Goal: Task Accomplishment & Management: Manage account settings

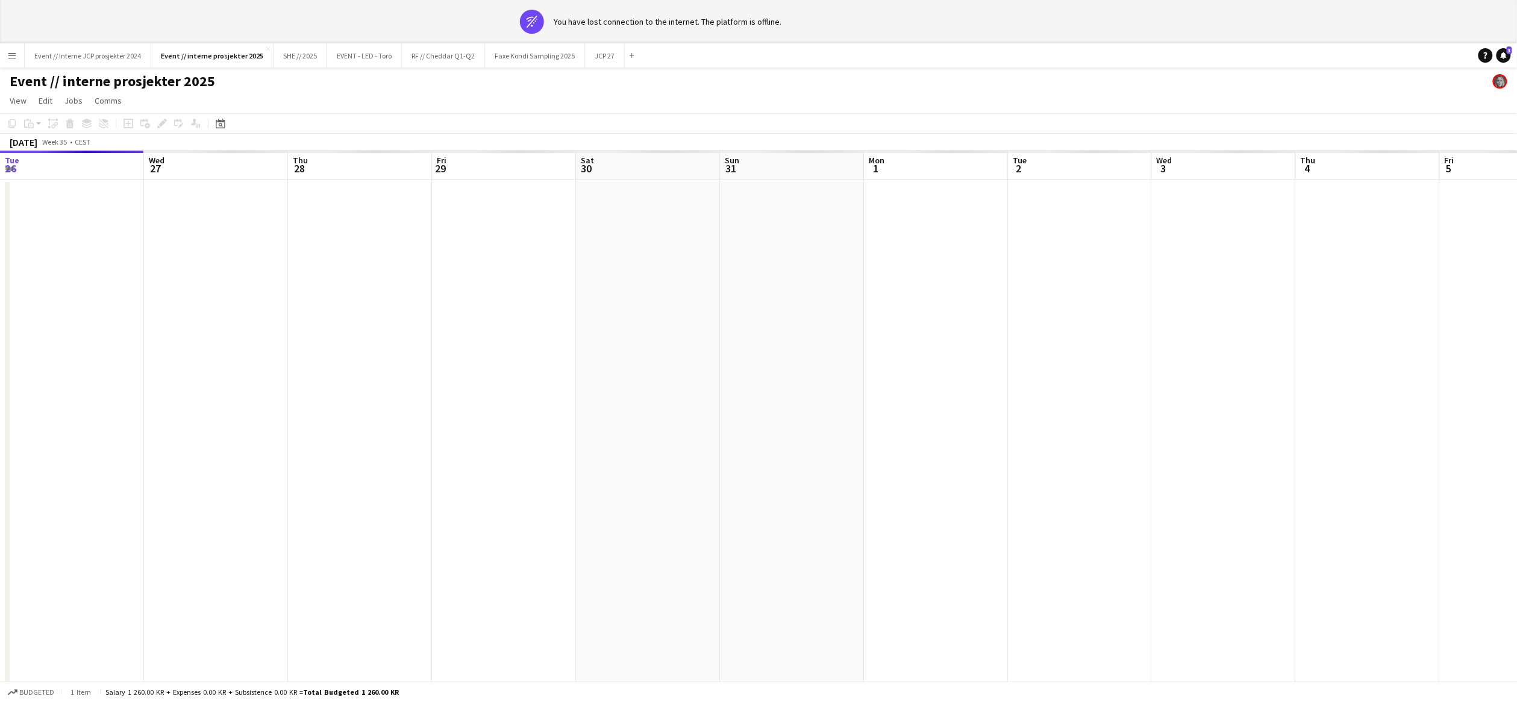
scroll to position [0, 284]
click at [222, 56] on button "Event // interne prosjekter 2025 Close" at bounding box center [212, 55] width 122 height 23
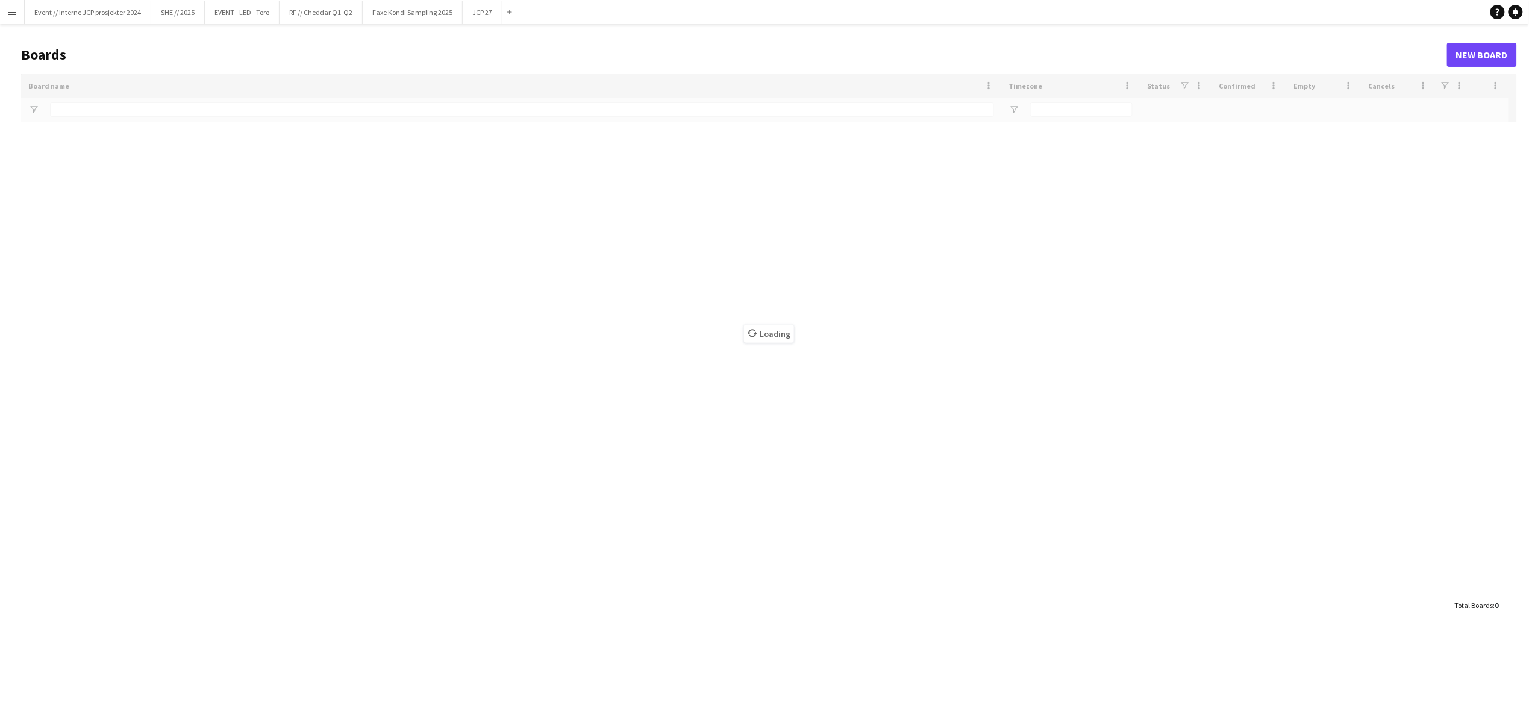
type input "**********"
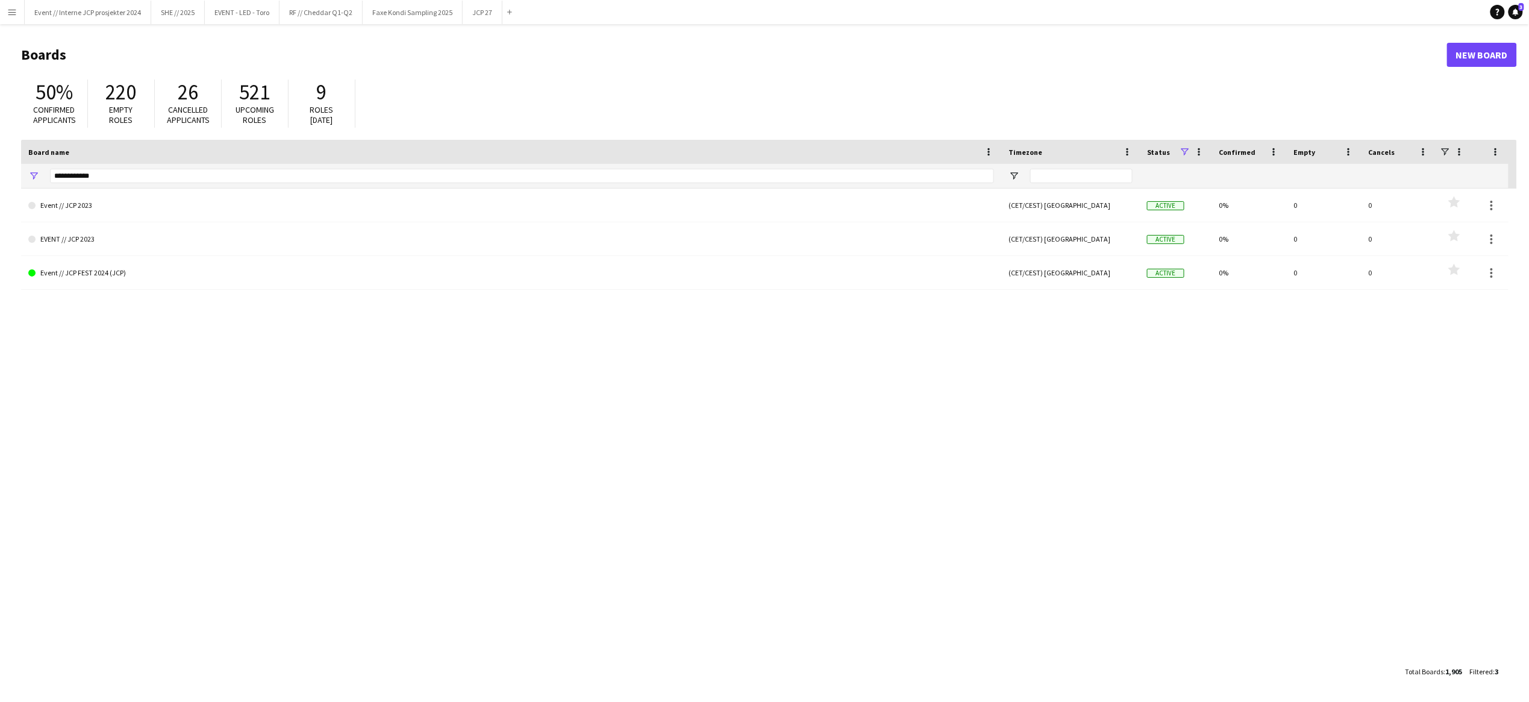
click at [17, 17] on button "Menu" at bounding box center [12, 12] width 24 height 24
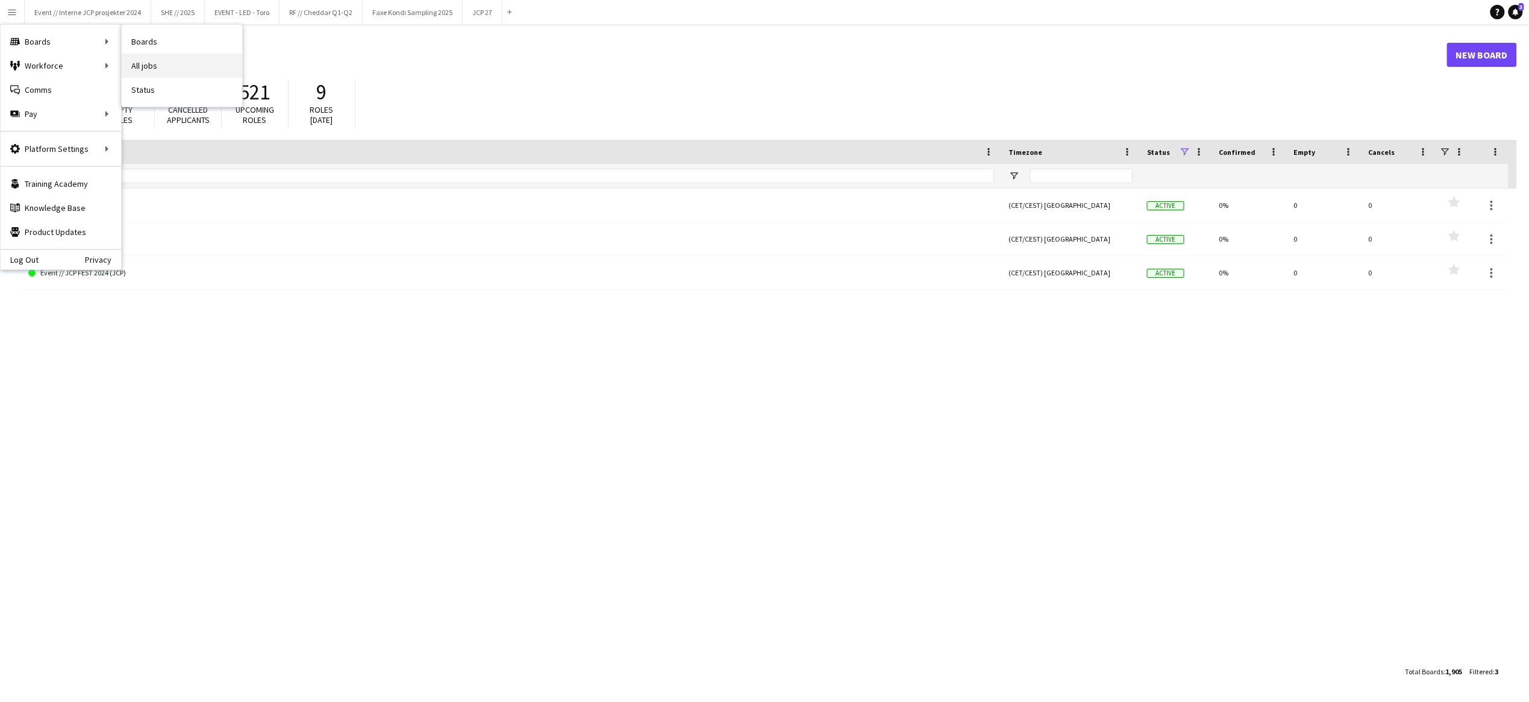
click at [167, 70] on link "All jobs" at bounding box center [182, 66] width 120 height 24
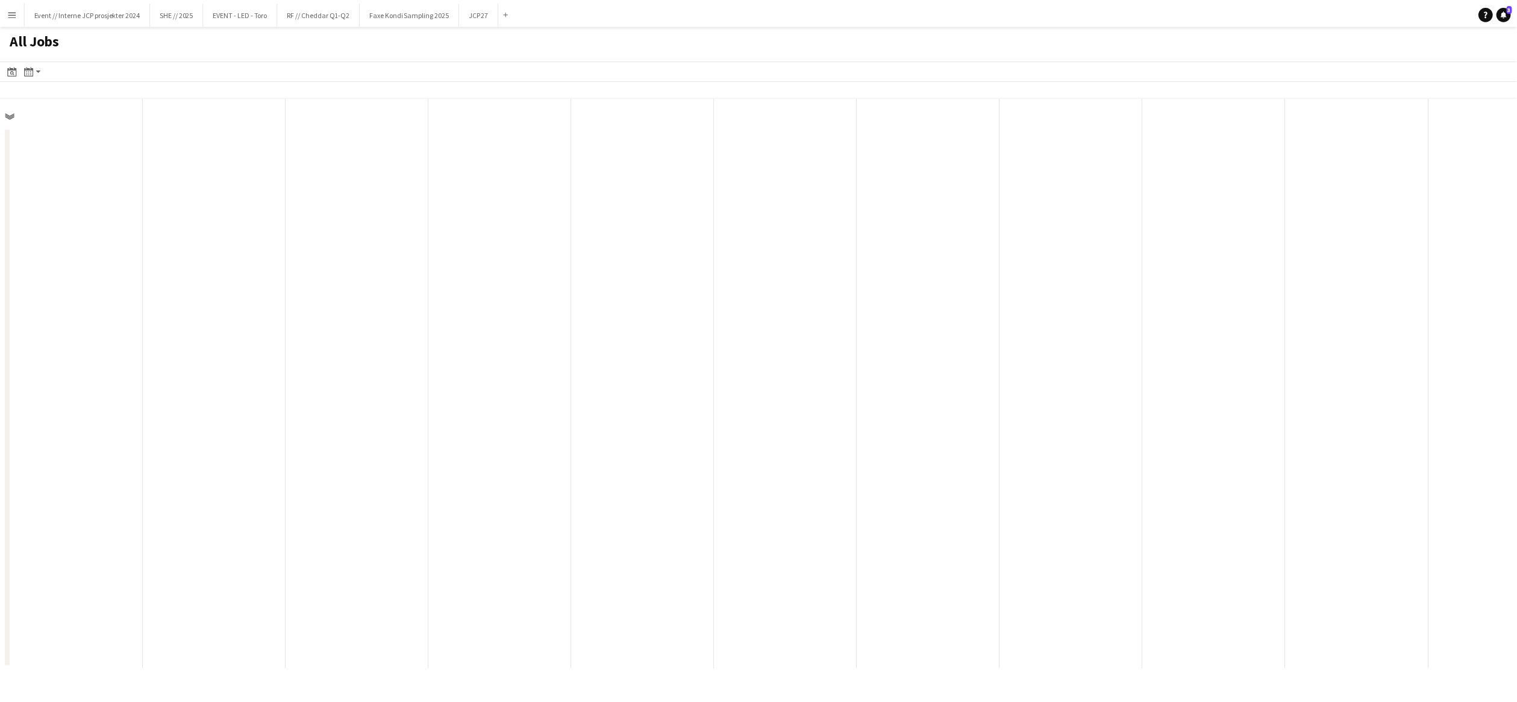
scroll to position [0, 287]
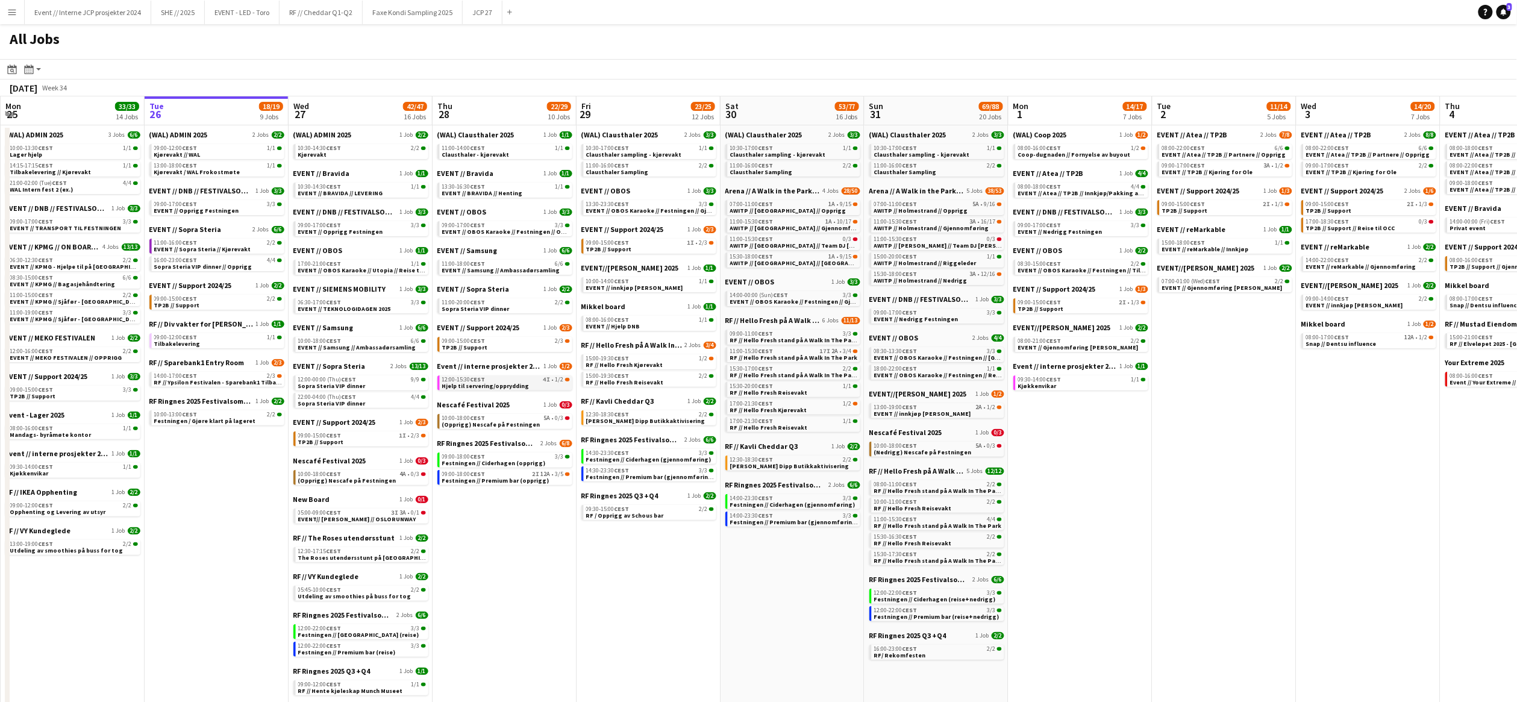
click at [512, 382] on span "Hjelp til servering/opprydding" at bounding box center [485, 386] width 87 height 8
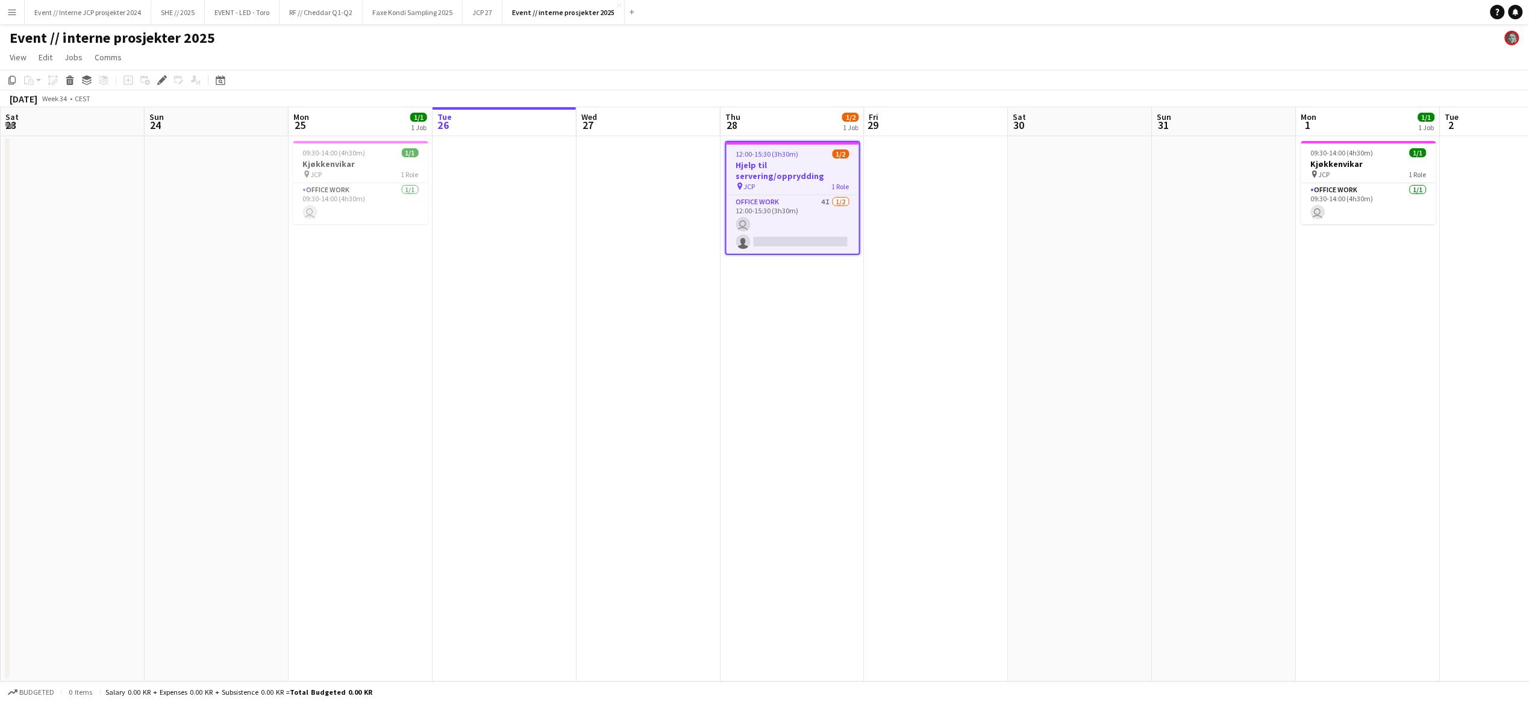
scroll to position [0, 413]
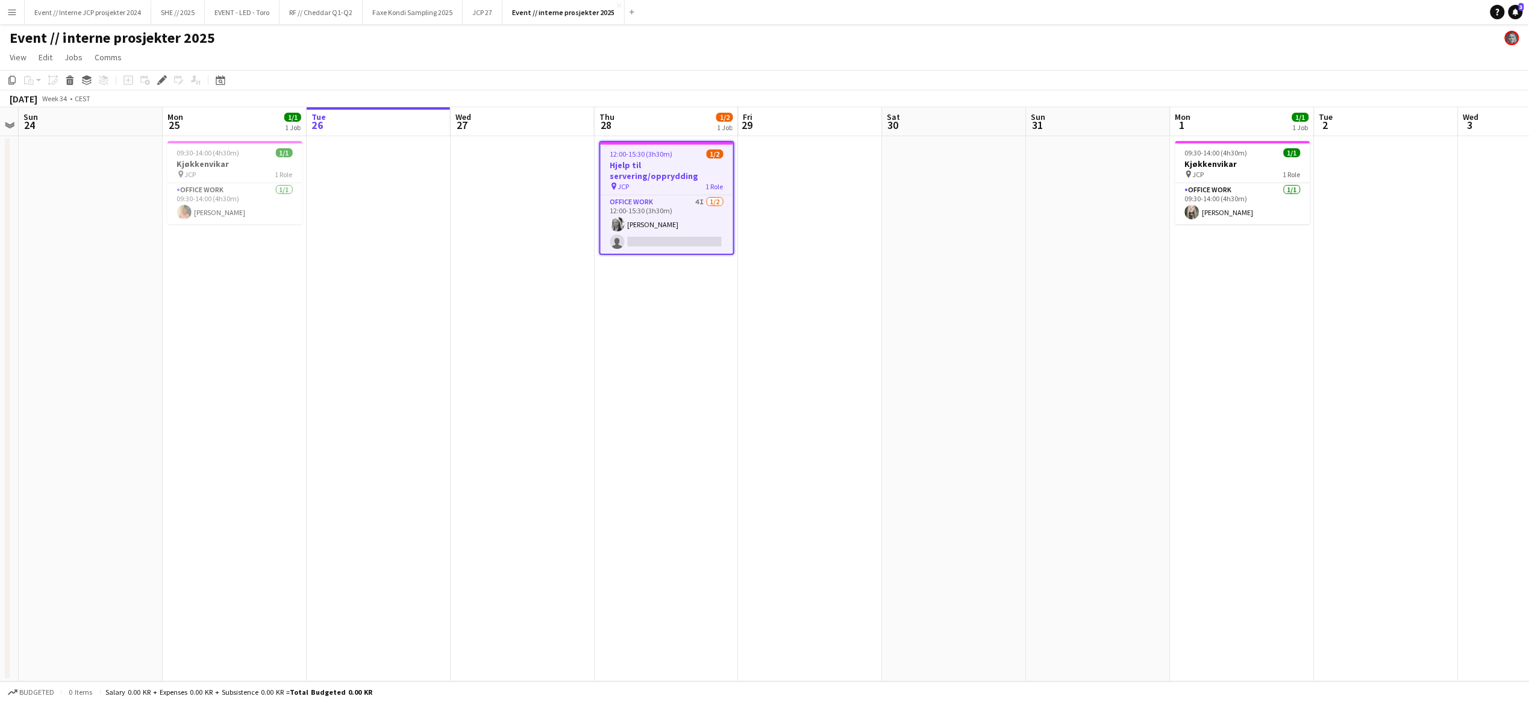
click at [658, 181] on div "pin JCP 1 Role" at bounding box center [667, 186] width 133 height 10
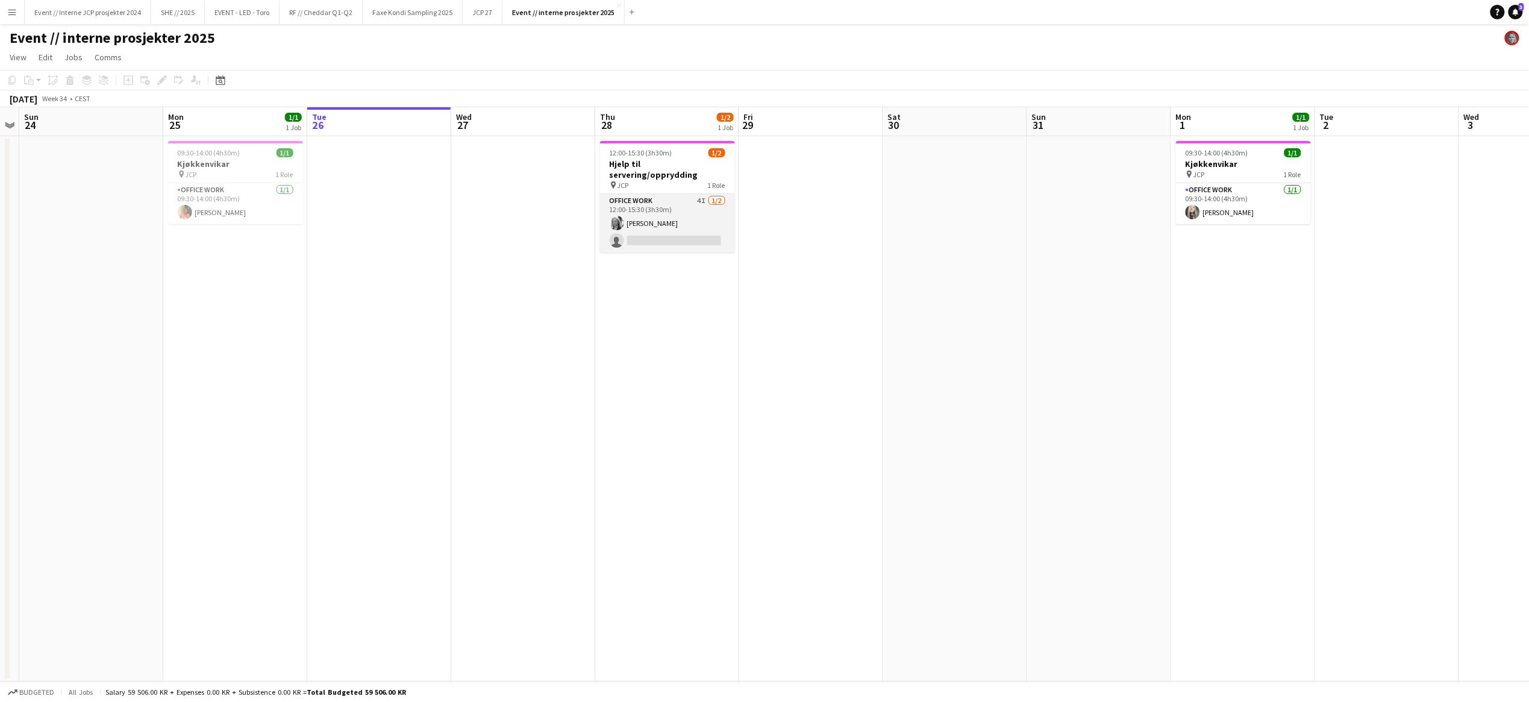
click at [663, 202] on app-card-role "Office work 4I [DATE] 12:00-15:30 (3h30m) [PERSON_NAME] single-neutral-actions" at bounding box center [667, 223] width 135 height 58
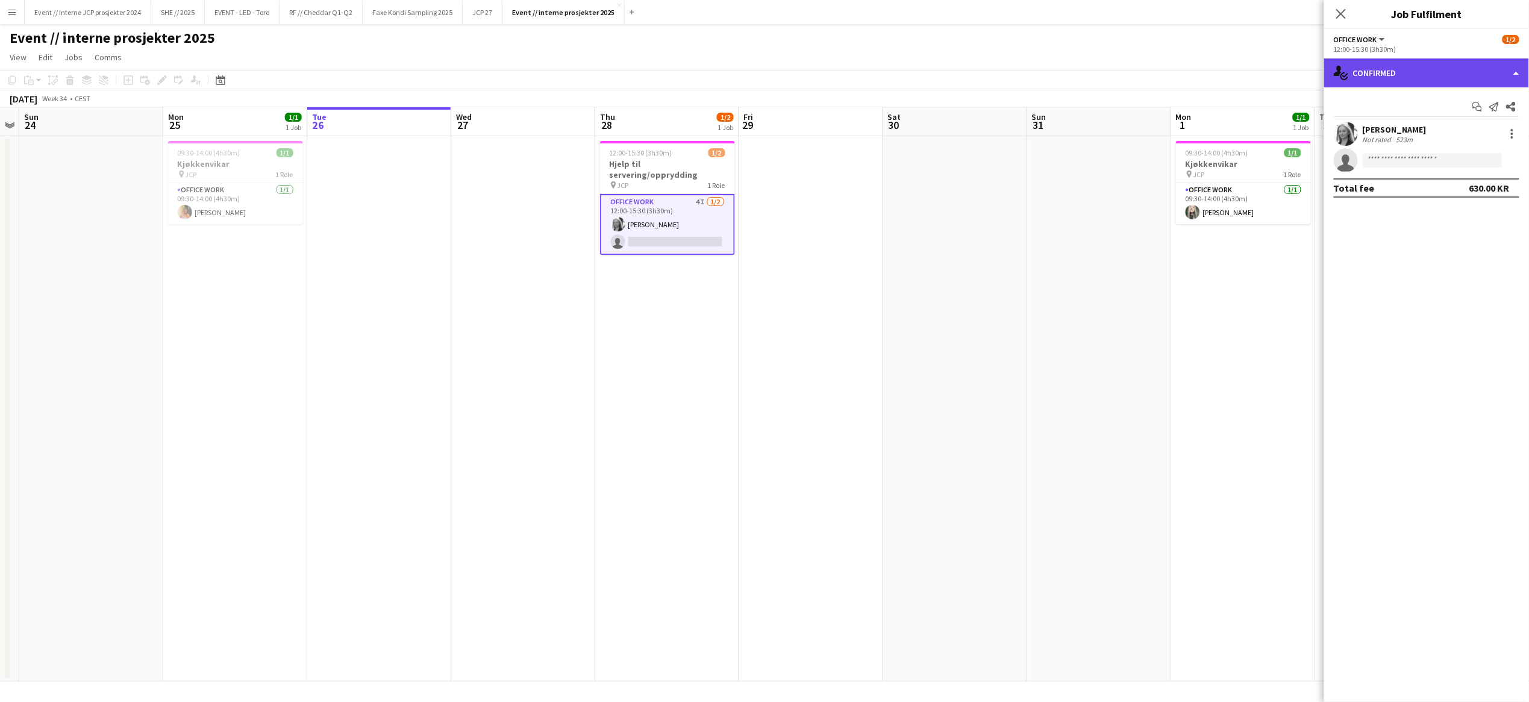
click at [1418, 72] on div "single-neutral-actions-check-2 Confirmed" at bounding box center [1426, 72] width 205 height 29
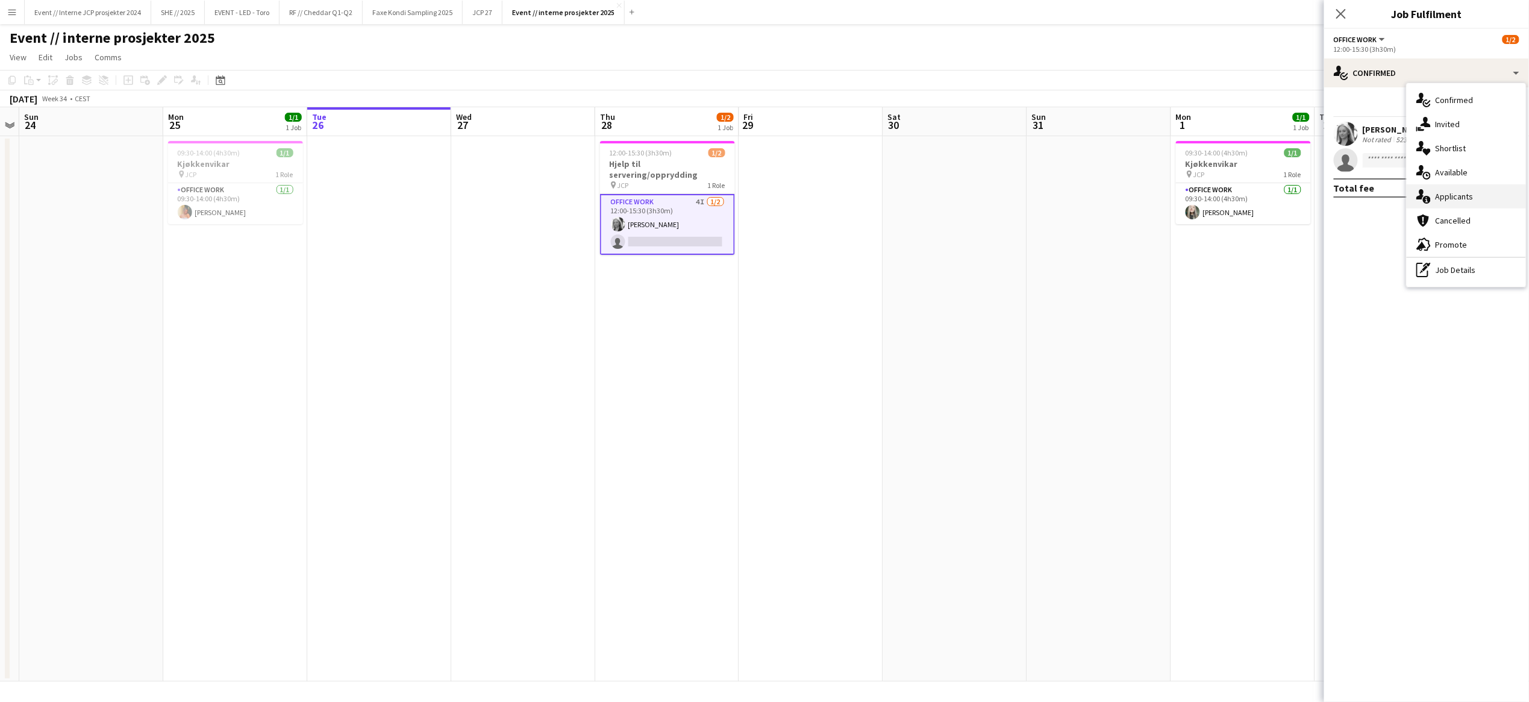
click at [1480, 189] on div "single-neutral-actions-information Applicants" at bounding box center [1465, 196] width 119 height 24
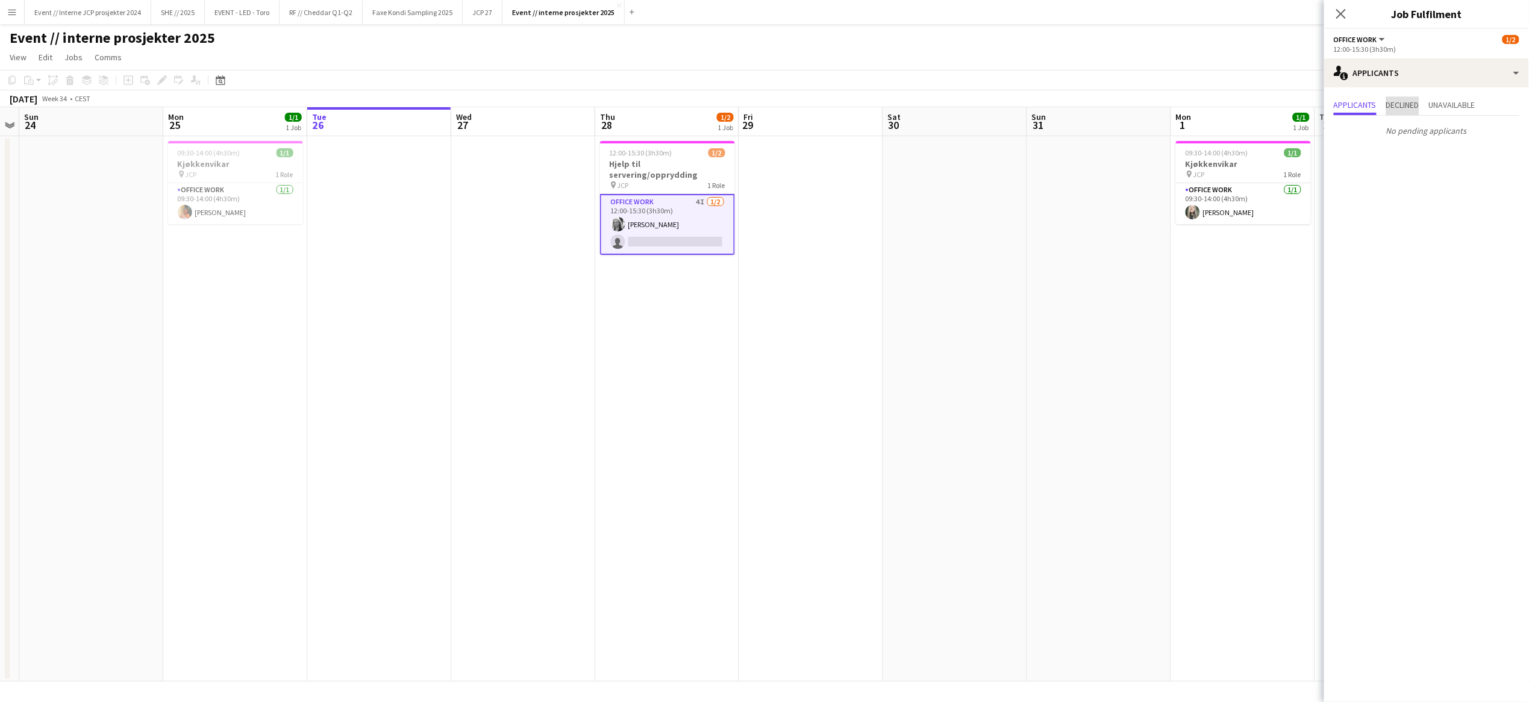
click at [1411, 101] on span "Declined" at bounding box center [1402, 105] width 33 height 8
click at [1458, 102] on span "Unavailable" at bounding box center [1452, 105] width 46 height 8
click at [1368, 106] on span "Applicants" at bounding box center [1355, 105] width 43 height 8
click at [1335, 7] on app-icon "Close pop-in" at bounding box center [1340, 13] width 17 height 17
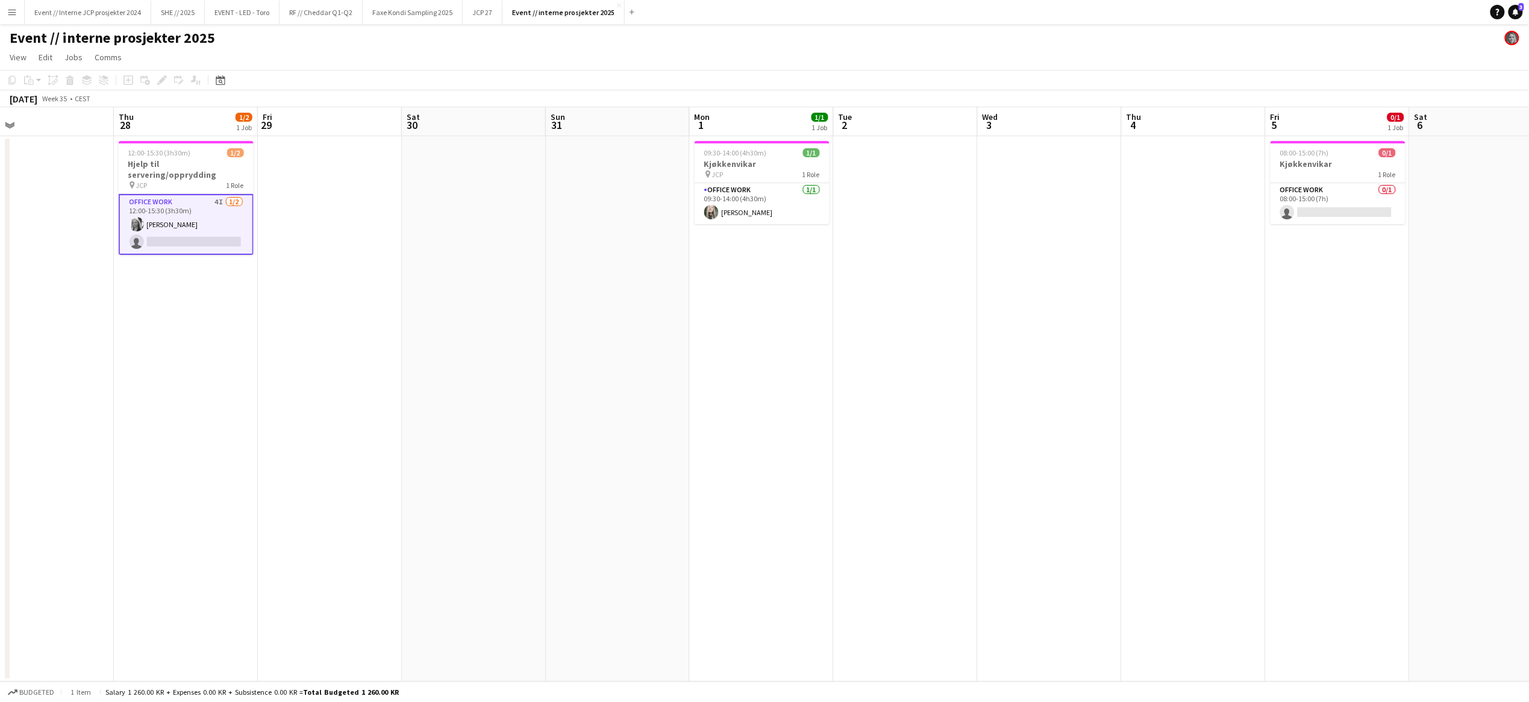
drag, startPoint x: 1347, startPoint y: 261, endPoint x: 807, endPoint y: 307, distance: 542.3
click at [793, 312] on app-calendar-viewport "Sun 24 Mon 25 1/1 1 Job Tue 26 Wed 27 Thu 28 1/2 1 Job Fri 29 Sat 30 Sun 31 Mon…" at bounding box center [764, 394] width 1529 height 574
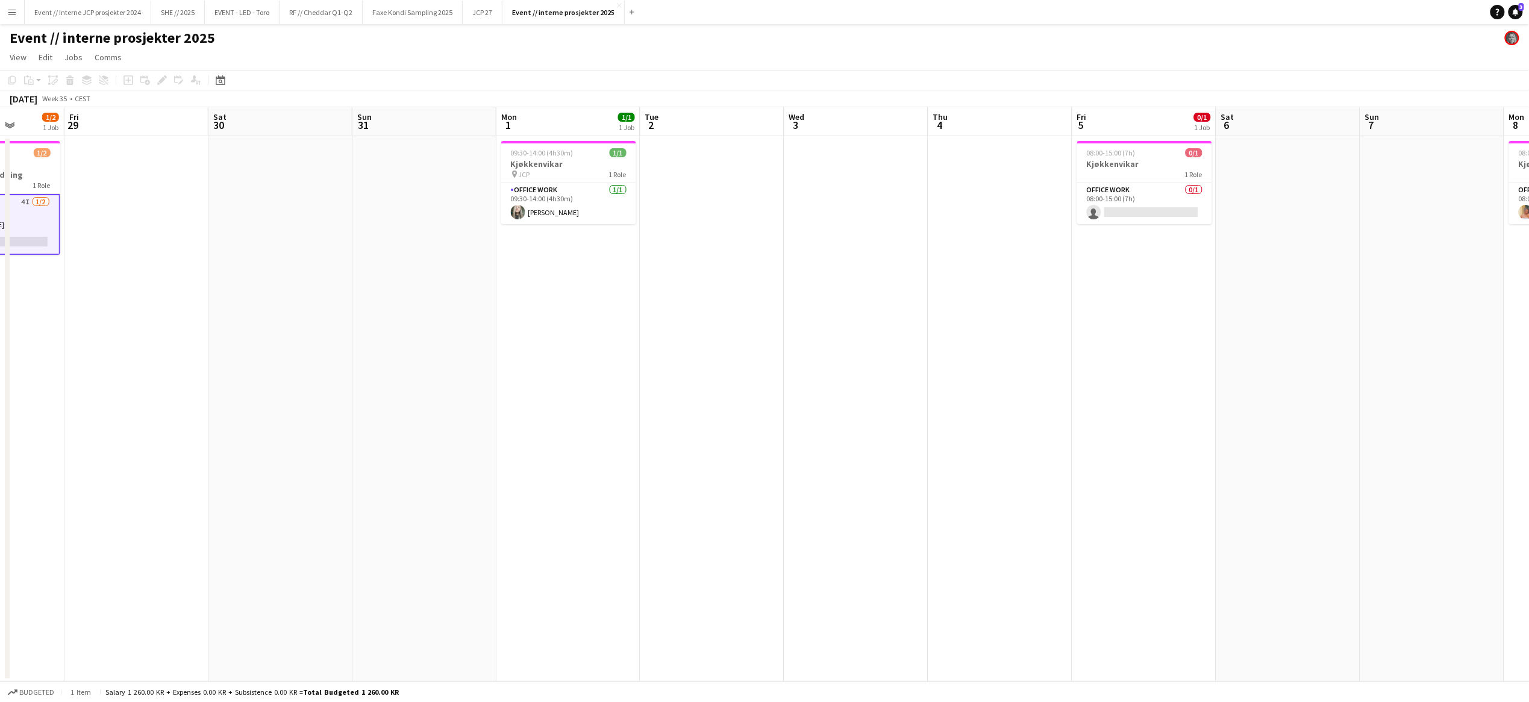
drag, startPoint x: 1116, startPoint y: 314, endPoint x: 926, endPoint y: 322, distance: 190.5
click at [926, 322] on app-calendar-viewport "Mon 25 1/1 1 Job Tue 26 Wed 27 Thu 28 1/2 1 Job Fri 29 Sat 30 Sun 31 Mon 1 1/1 …" at bounding box center [764, 394] width 1529 height 574
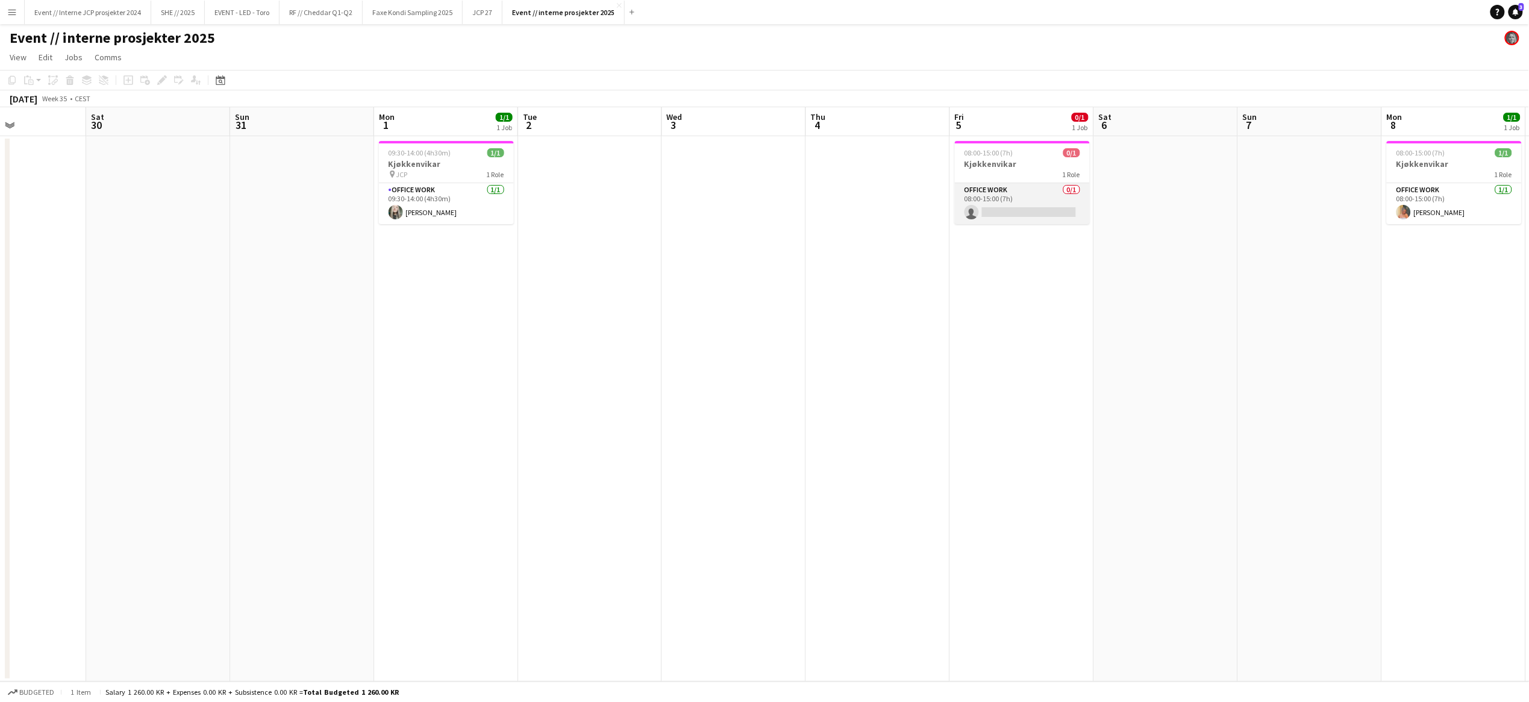
click at [1022, 191] on app-card-role "Office work 0/1 08:00-15:00 (7h) single-neutral-actions" at bounding box center [1022, 203] width 135 height 41
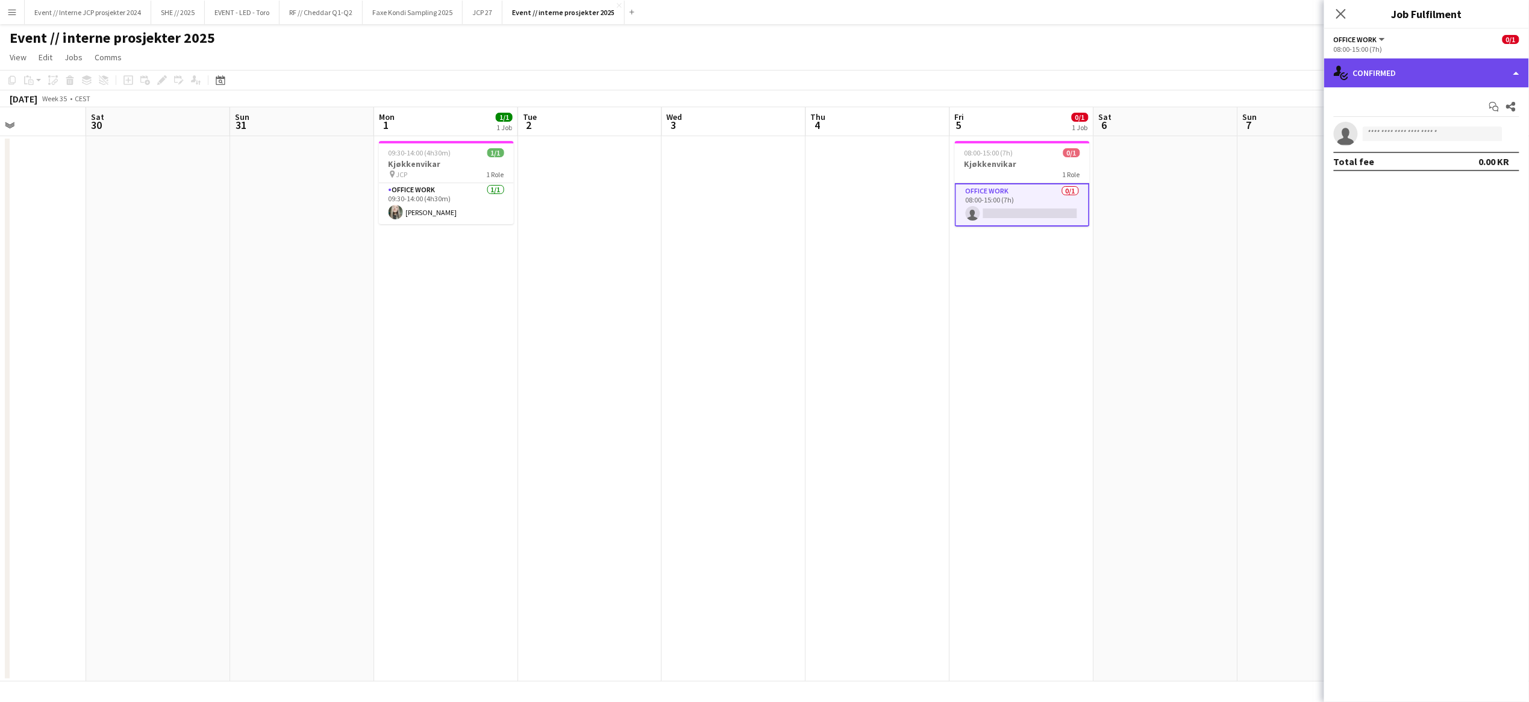
click at [1405, 84] on div "single-neutral-actions-check-2 Confirmed" at bounding box center [1426, 72] width 205 height 29
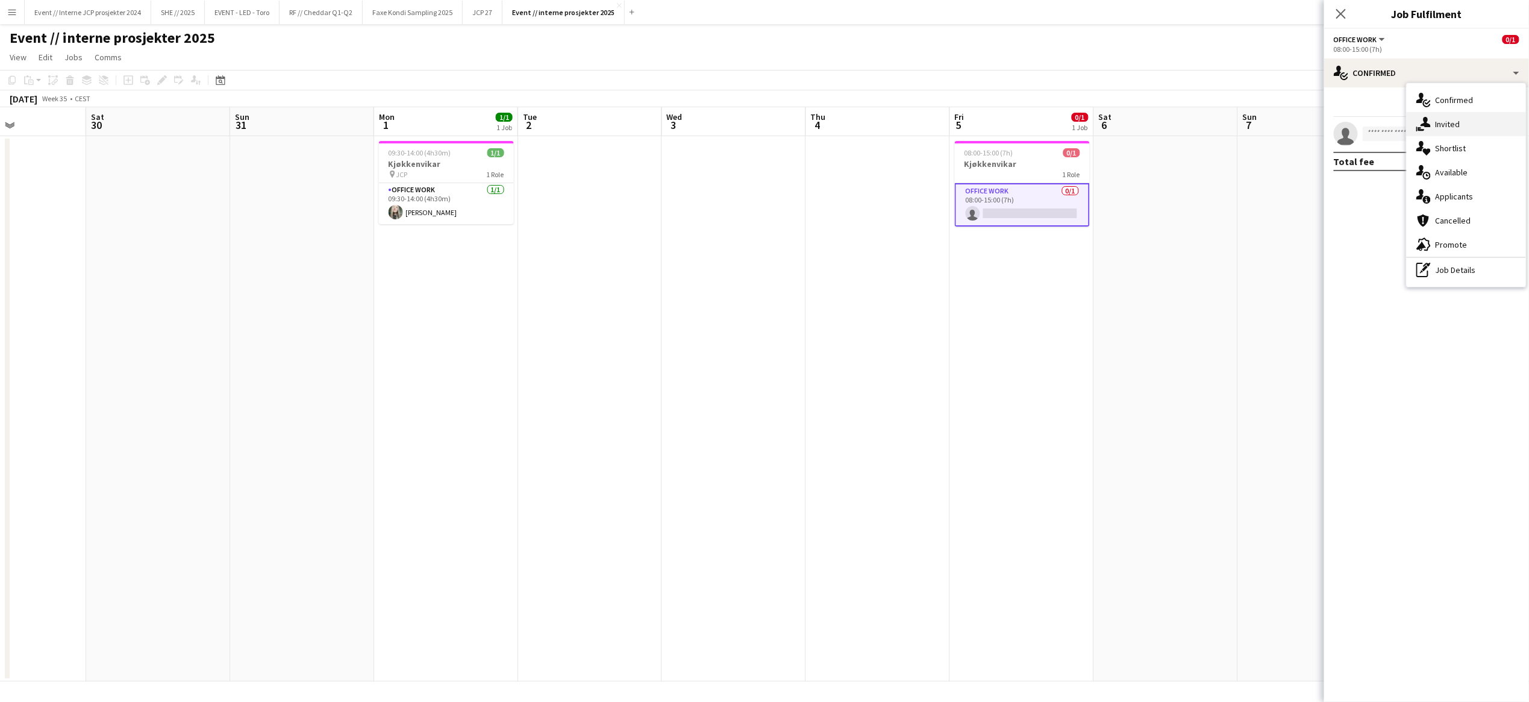
click at [1461, 126] on div "single-neutral-actions-share-1 Invited" at bounding box center [1465, 124] width 119 height 24
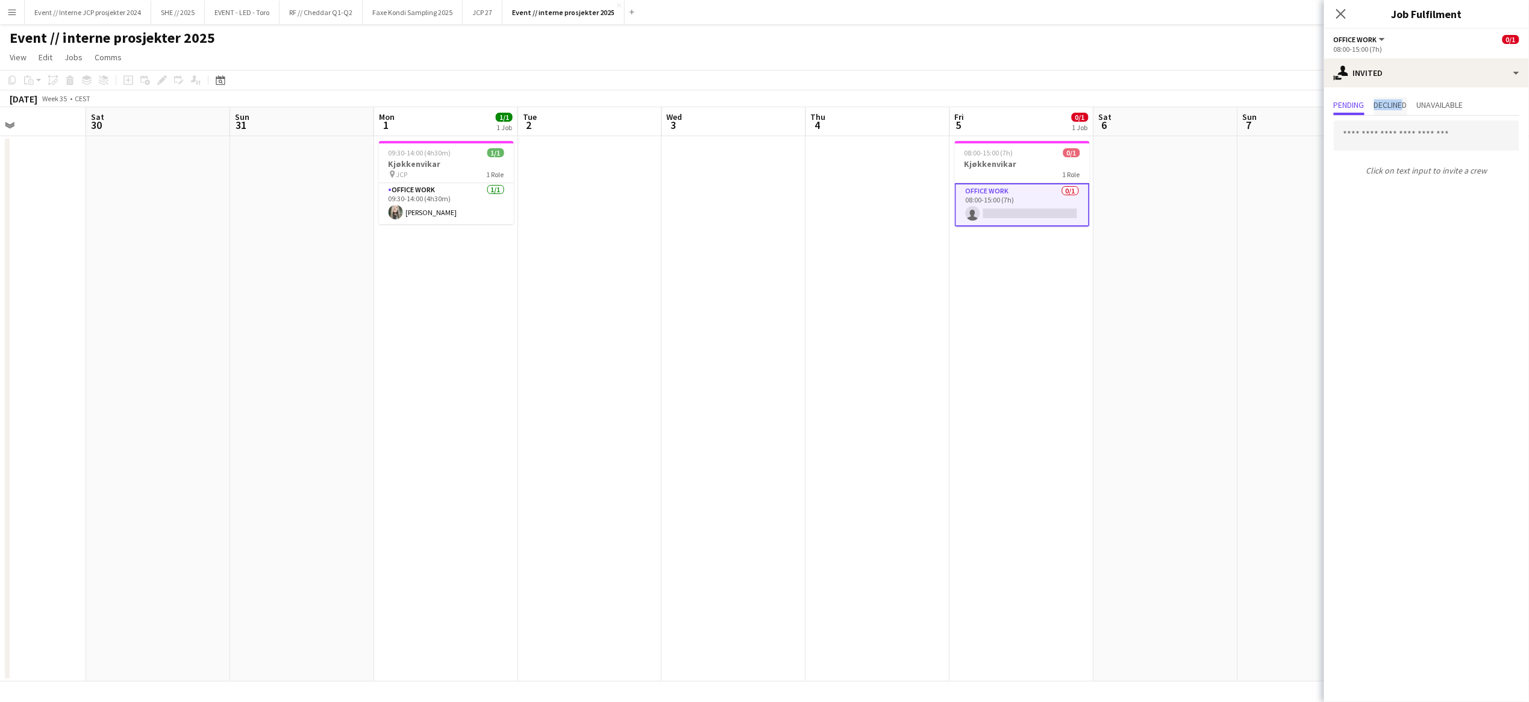
click at [1409, 102] on div "Pending Declined Unavailable" at bounding box center [1427, 106] width 186 height 19
click at [1406, 102] on span "Declined" at bounding box center [1390, 105] width 33 height 8
click at [1350, 104] on span "Pending" at bounding box center [1349, 105] width 31 height 8
click at [1343, 12] on icon at bounding box center [1340, 13] width 11 height 11
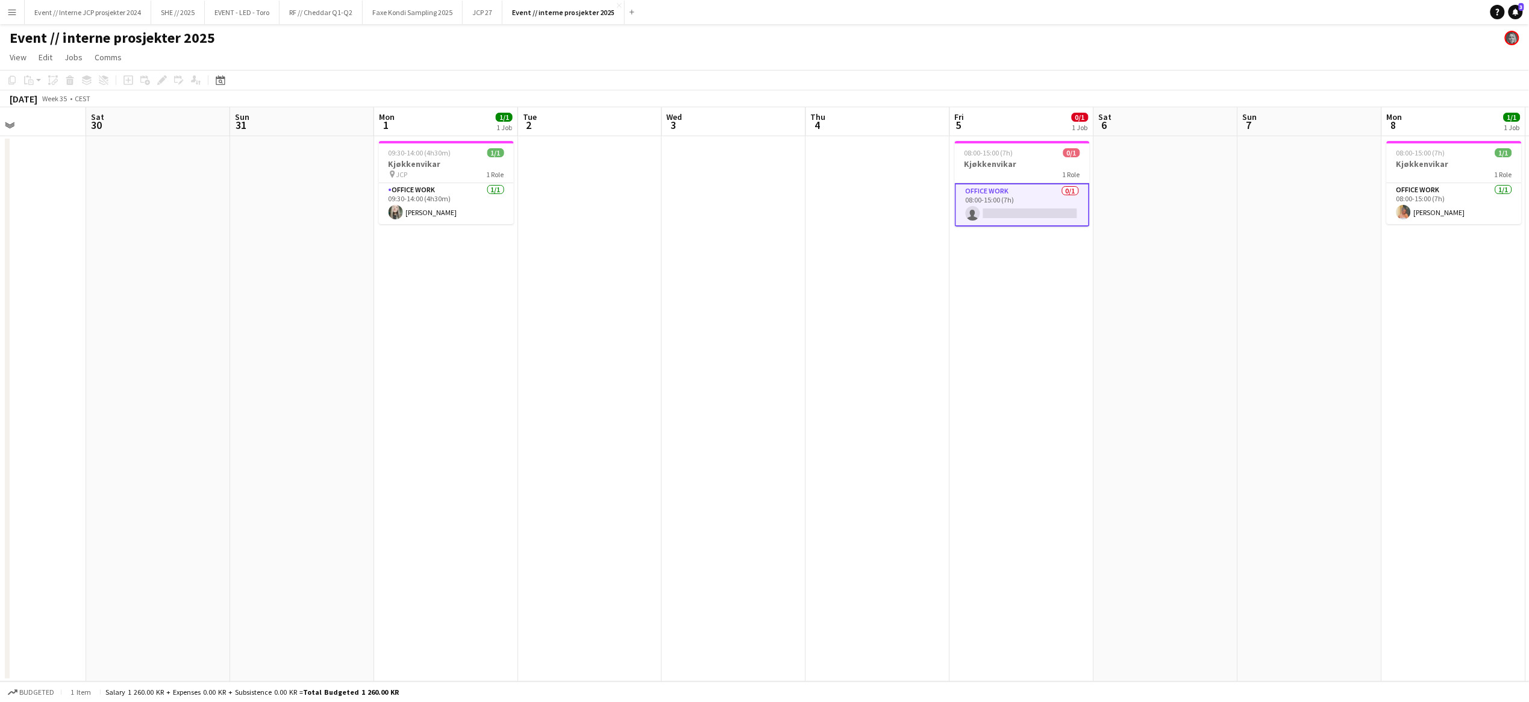
click at [1176, 281] on app-date-cell at bounding box center [1166, 408] width 144 height 545
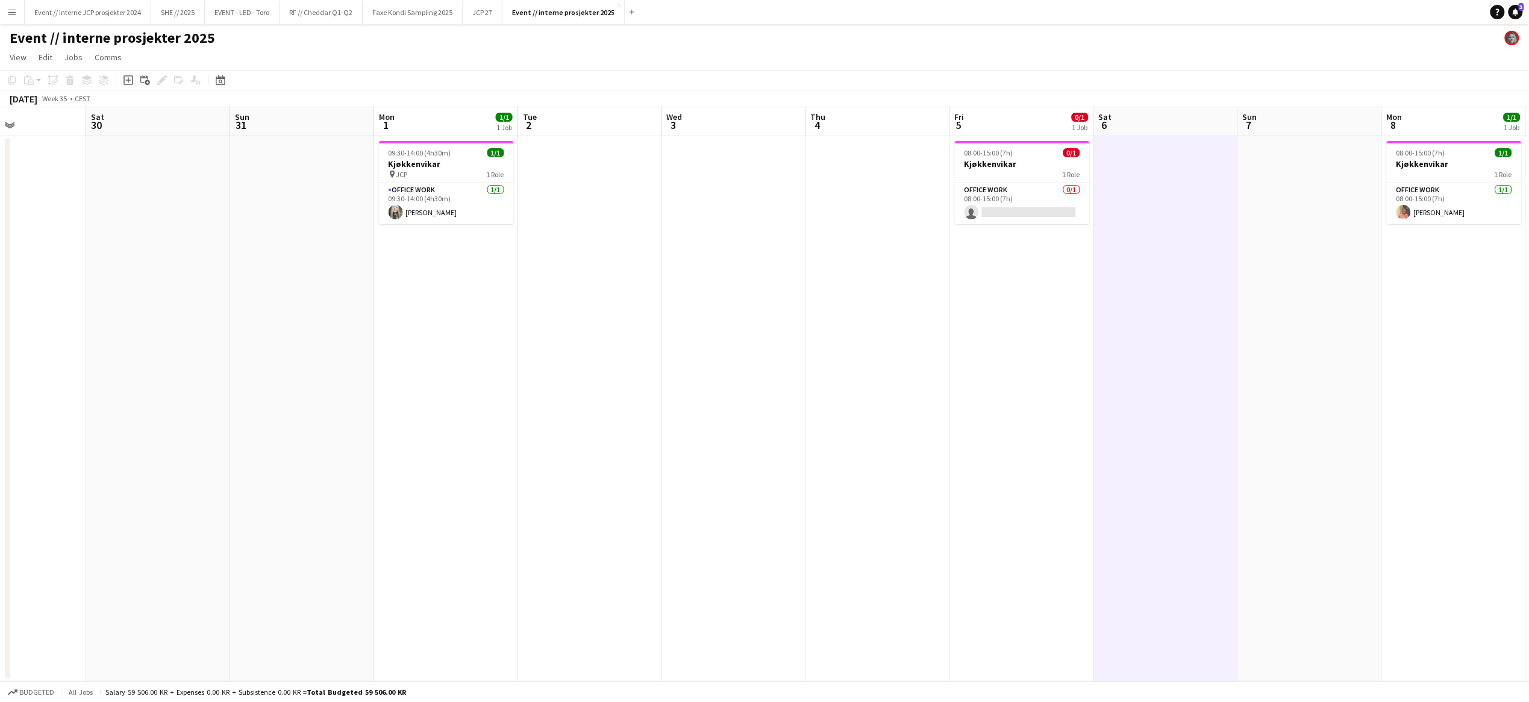
click at [12, 10] on app-icon "Menu" at bounding box center [12, 12] width 10 height 10
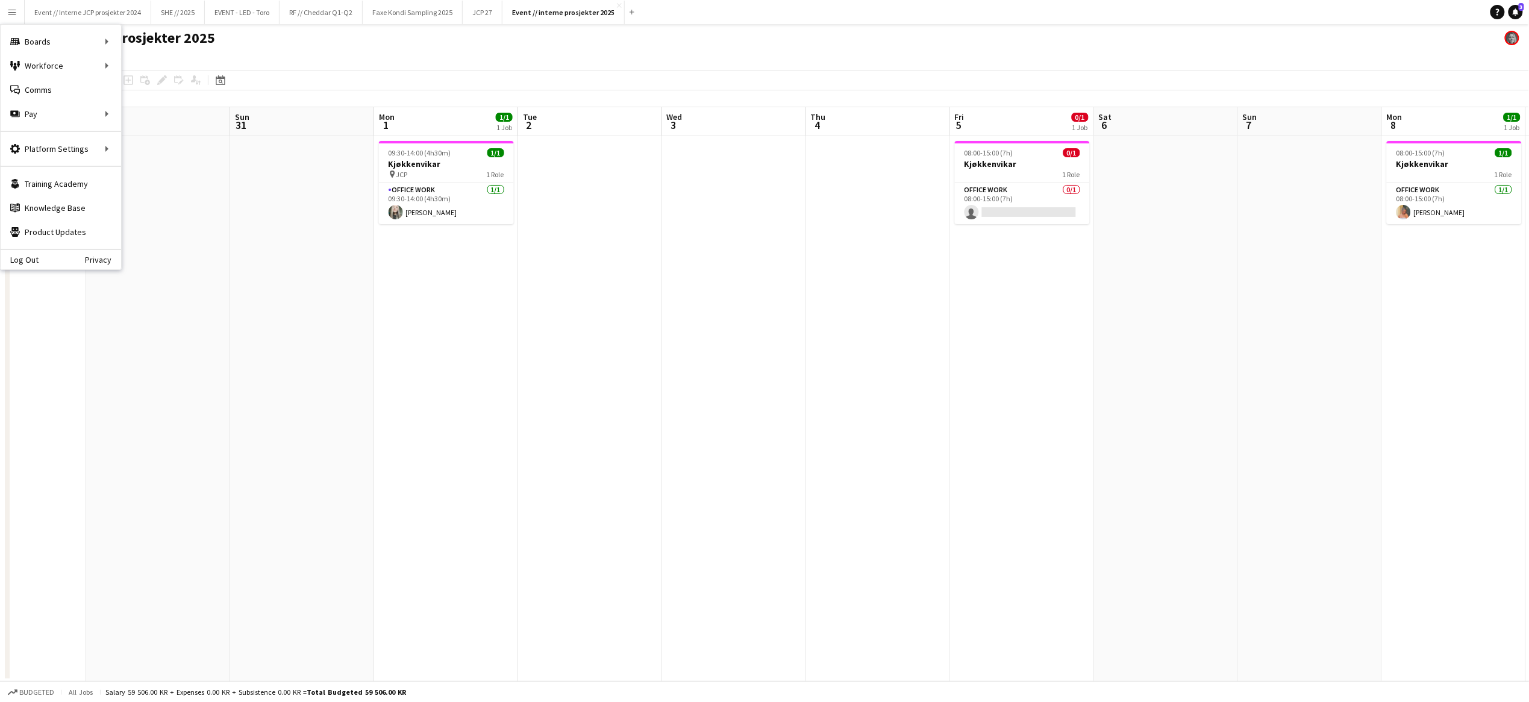
click at [1053, 415] on app-date-cell "08:00-15:00 (7h) 0/1 Kjøkkenvikar 1 Role Office work 0/1 08:00-15:00 (7h) singl…" at bounding box center [1022, 408] width 144 height 545
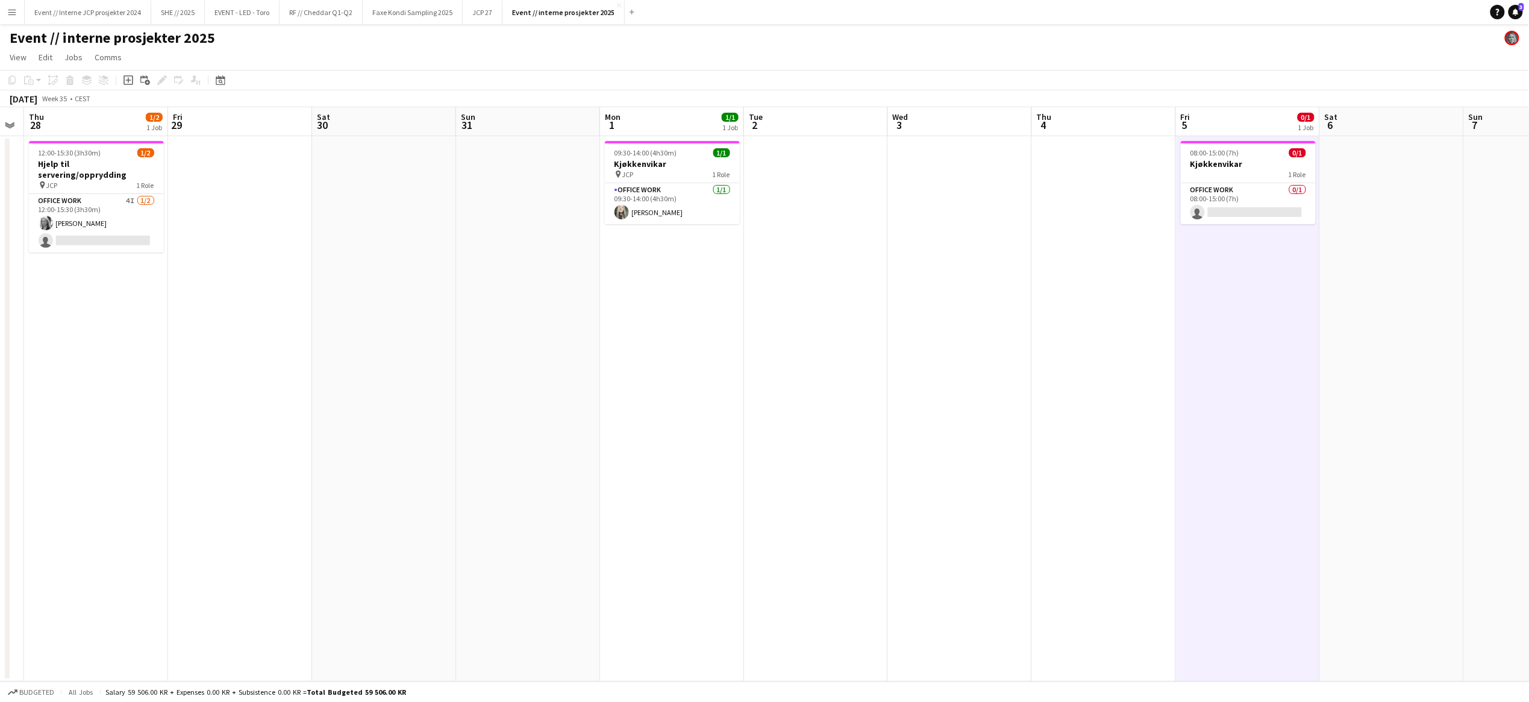
drag, startPoint x: 511, startPoint y: 298, endPoint x: 738, endPoint y: 308, distance: 226.7
click at [738, 308] on app-calendar-viewport "Tue 26 Wed 27 Thu 28 1/2 1 Job Fri 29 Sat 30 Sun 31 Mon 1 1/1 1 Job Tue 2 Wed 3…" at bounding box center [764, 394] width 1529 height 574
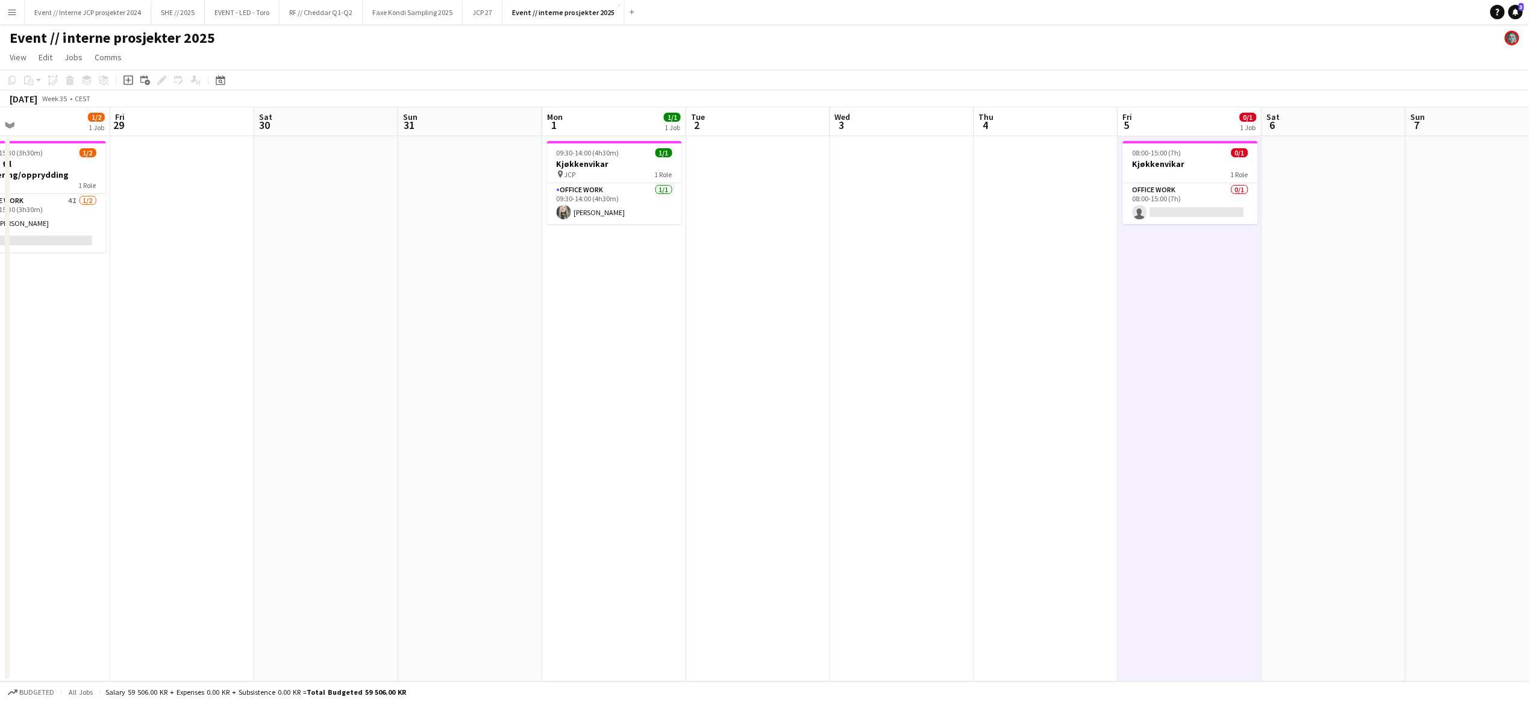
scroll to position [0, 243]
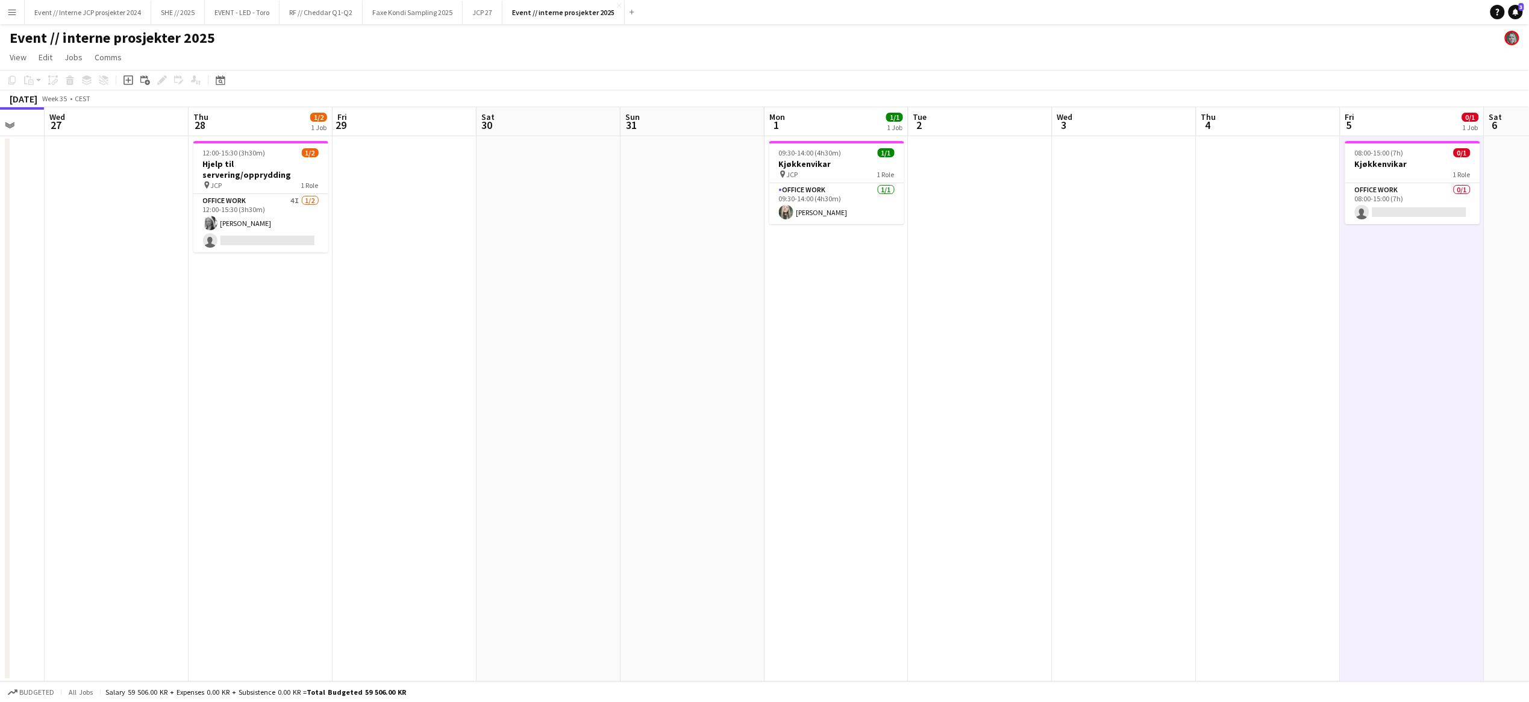
drag, startPoint x: 637, startPoint y: 333, endPoint x: 788, endPoint y: 346, distance: 151.7
click at [788, 346] on app-calendar-viewport "Mon 25 1/1 1 Job Tue 26 Wed 27 Thu 28 1/2 1 Job Fri 29 Sat 30 Sun 31 Mon 1 1/1 …" at bounding box center [764, 394] width 1529 height 574
click at [279, 227] on app-card-role "Office work 4I [DATE] 12:00-15:30 (3h30m) [PERSON_NAME] single-neutral-actions" at bounding box center [260, 223] width 135 height 58
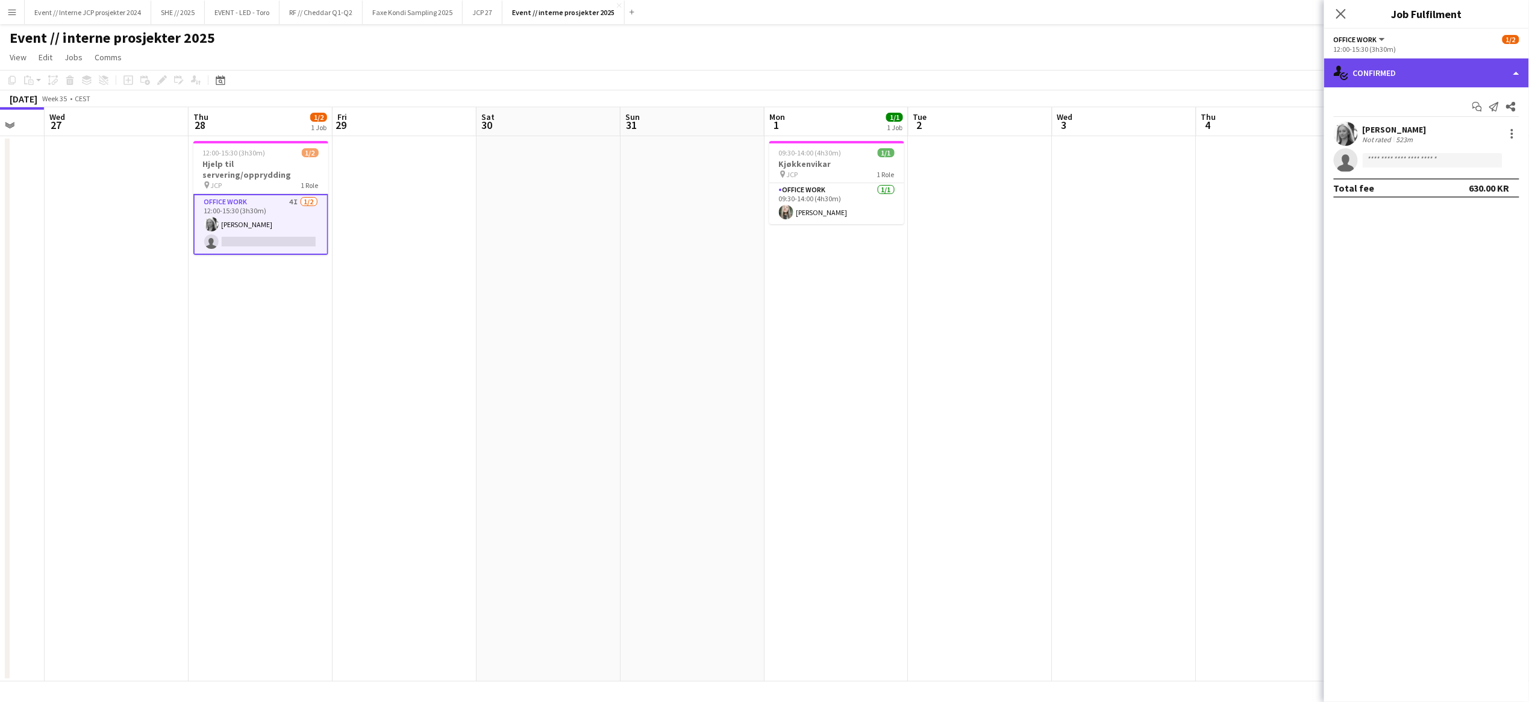
click at [1400, 78] on div "single-neutral-actions-check-2 Confirmed" at bounding box center [1426, 72] width 205 height 29
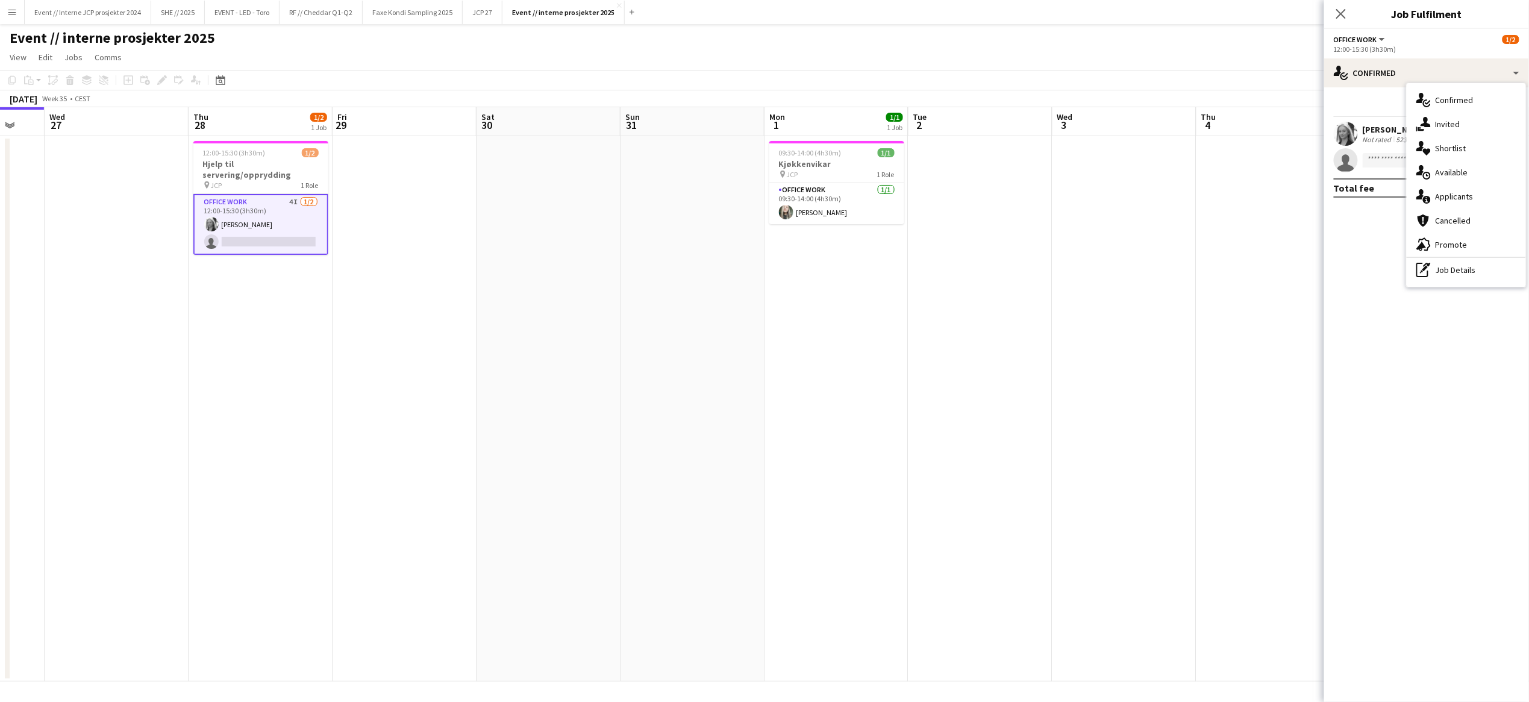
click at [417, 270] on app-date-cell at bounding box center [404, 408] width 144 height 545
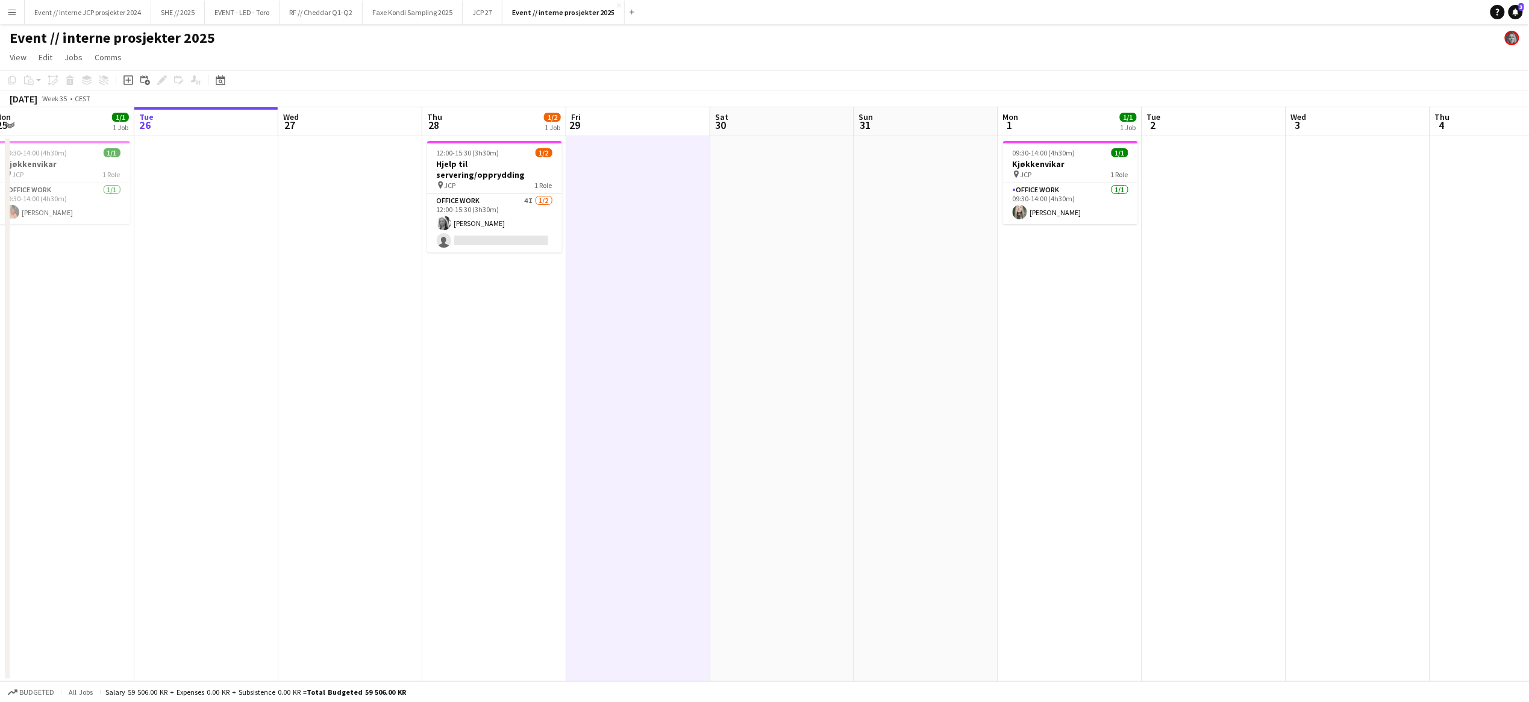
drag, startPoint x: 538, startPoint y: 373, endPoint x: 772, endPoint y: 381, distance: 233.2
click at [772, 381] on app-calendar-viewport "Sat 23 Sun 24 Mon 25 1/1 1 Job Tue 26 Wed 27 Thu 28 1/2 1 Job Fri 29 Sat 30 Sun…" at bounding box center [764, 394] width 1529 height 574
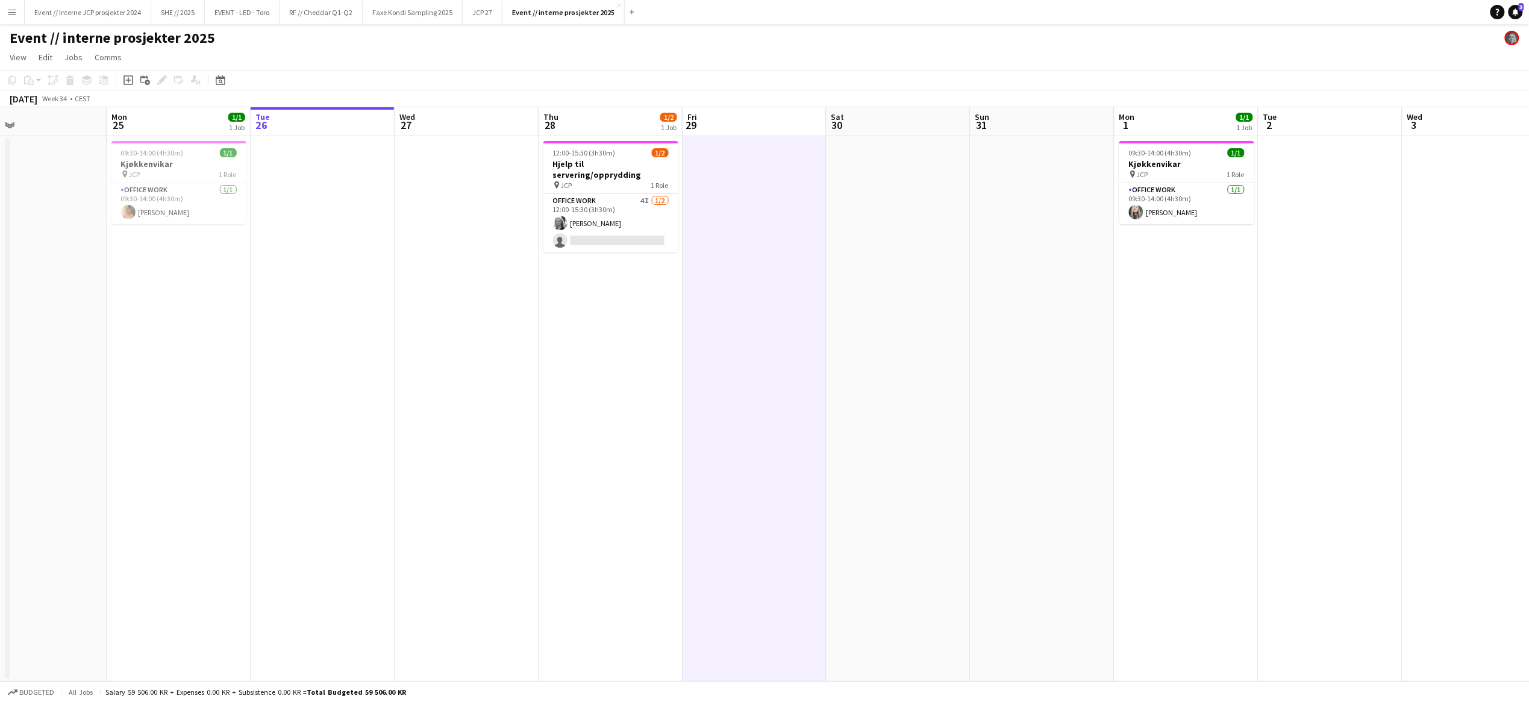
drag, startPoint x: 514, startPoint y: 386, endPoint x: 760, endPoint y: 391, distance: 245.8
click at [760, 391] on app-calendar-viewport "Fri 22 Sat 23 Sun 24 Mon 25 1/1 1 Job Tue 26 Wed 27 Thu 28 1/2 1 Job Fri 29 Sat…" at bounding box center [764, 394] width 1529 height 574
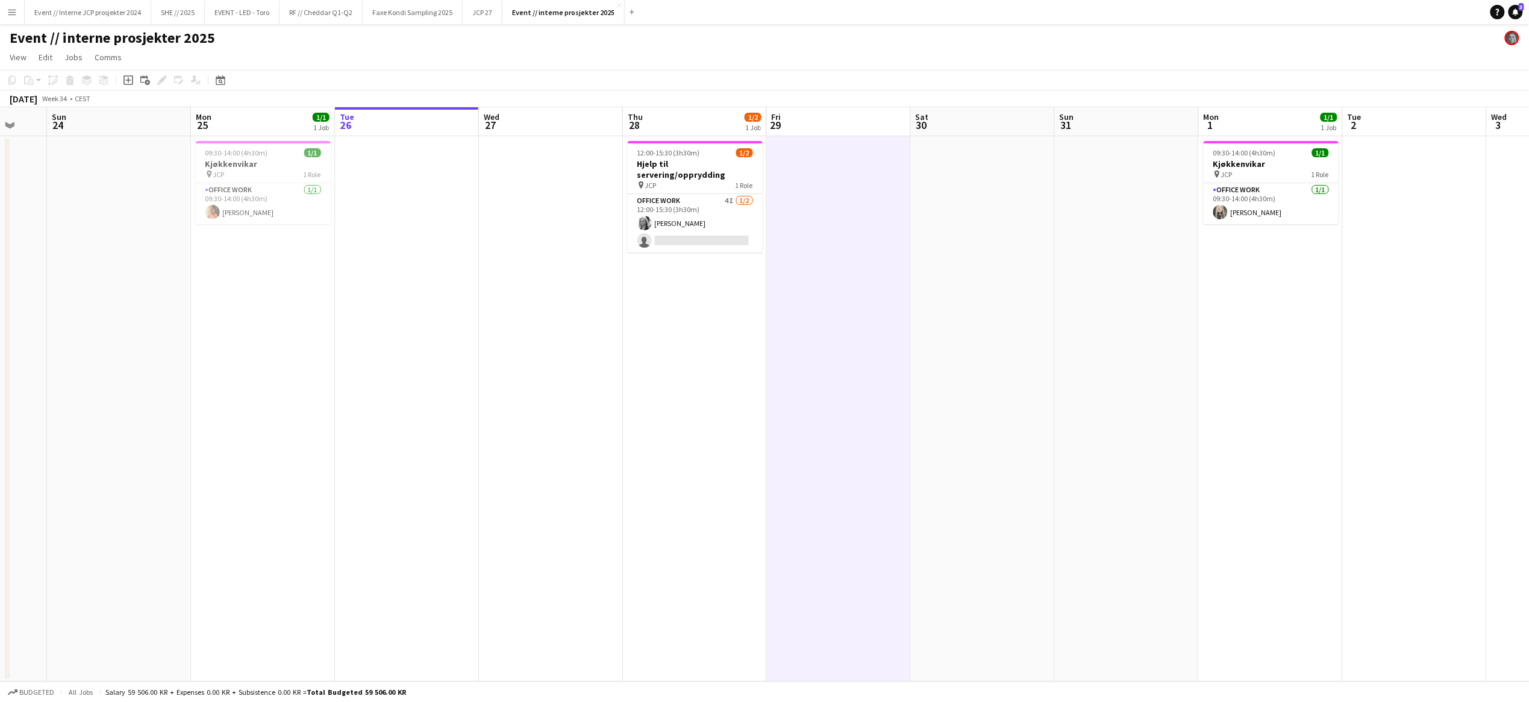
drag, startPoint x: 587, startPoint y: 343, endPoint x: 520, endPoint y: 334, distance: 67.0
click at [548, 340] on app-calendar-viewport "Thu 21 Fri 22 Sat 23 Sun 24 Mon 25 1/1 1 Job Tue 26 Wed 27 Thu 28 1/2 1 Job Fri…" at bounding box center [764, 394] width 1529 height 574
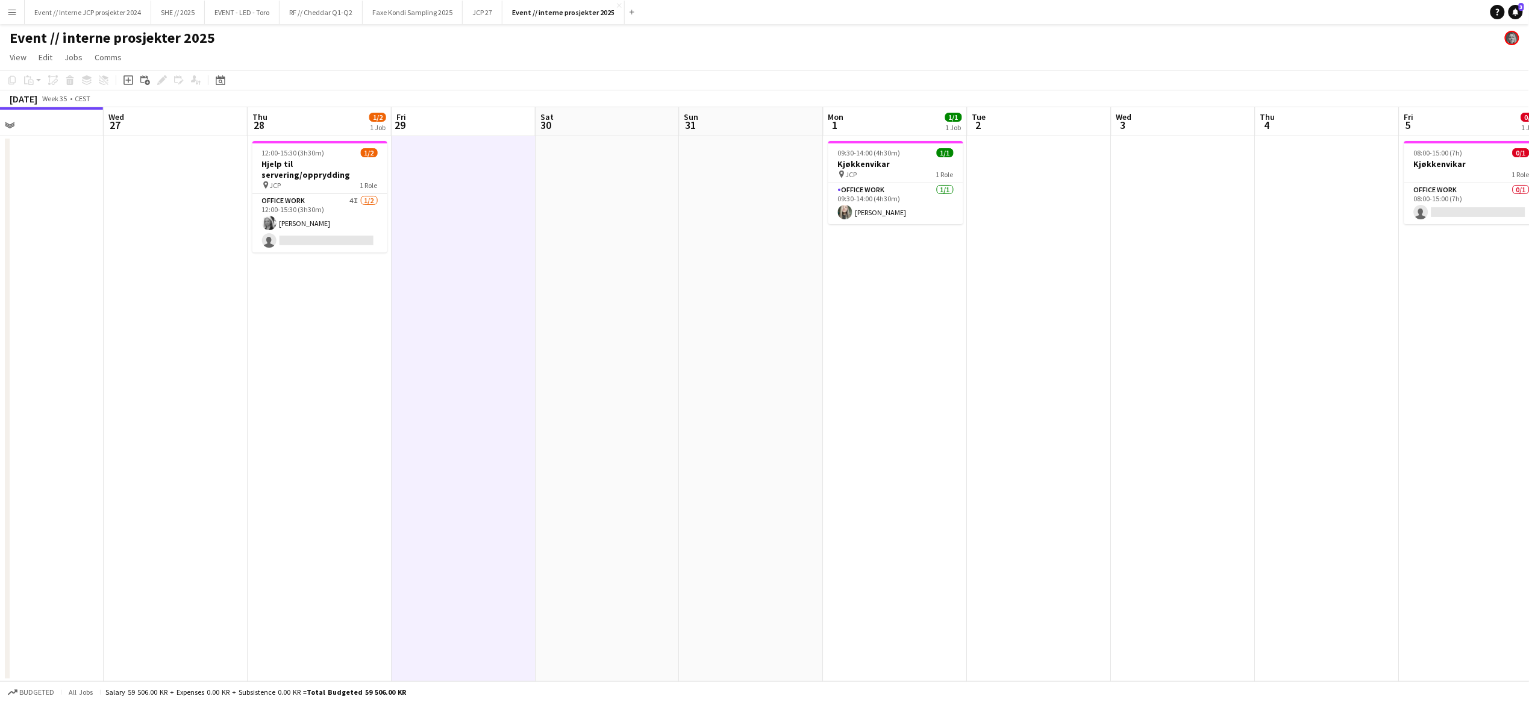
drag, startPoint x: 1130, startPoint y: 373, endPoint x: 673, endPoint y: 350, distance: 457.2
click at [664, 353] on app-calendar-viewport "Sat 23 Sun 24 Mon 25 1/1 1 Job Tue 26 Wed 27 Thu 28 1/2 1 Job Fri 29 Sat 30 Sun…" at bounding box center [764, 394] width 1529 height 574
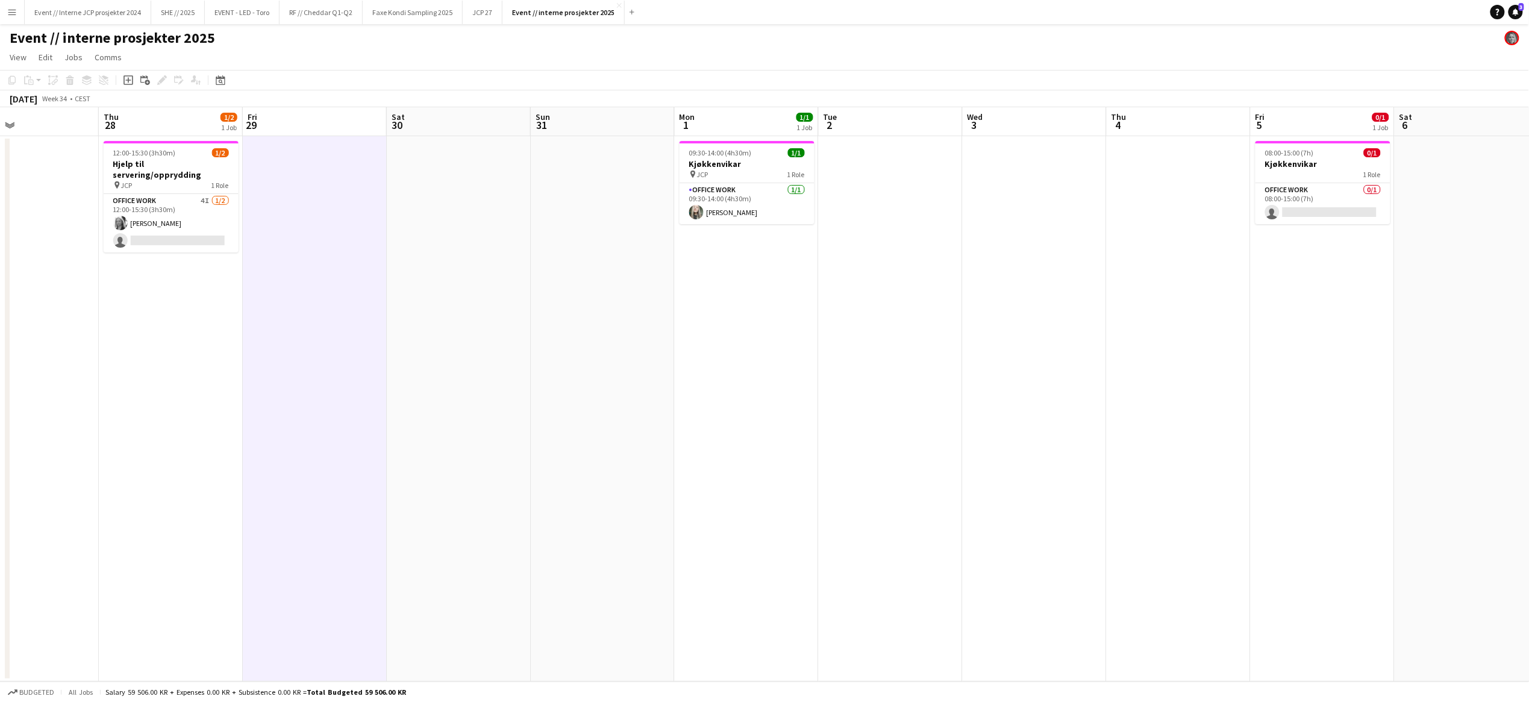
drag, startPoint x: 892, startPoint y: 360, endPoint x: 857, endPoint y: 357, distance: 35.7
click at [857, 357] on app-calendar-viewport "Sun 24 Mon 25 1/1 1 Job Tue 26 Wed 27 Thu 28 1/2 1 Job Fri 29 Sat 30 Sun 31 Mon…" at bounding box center [764, 394] width 1529 height 574
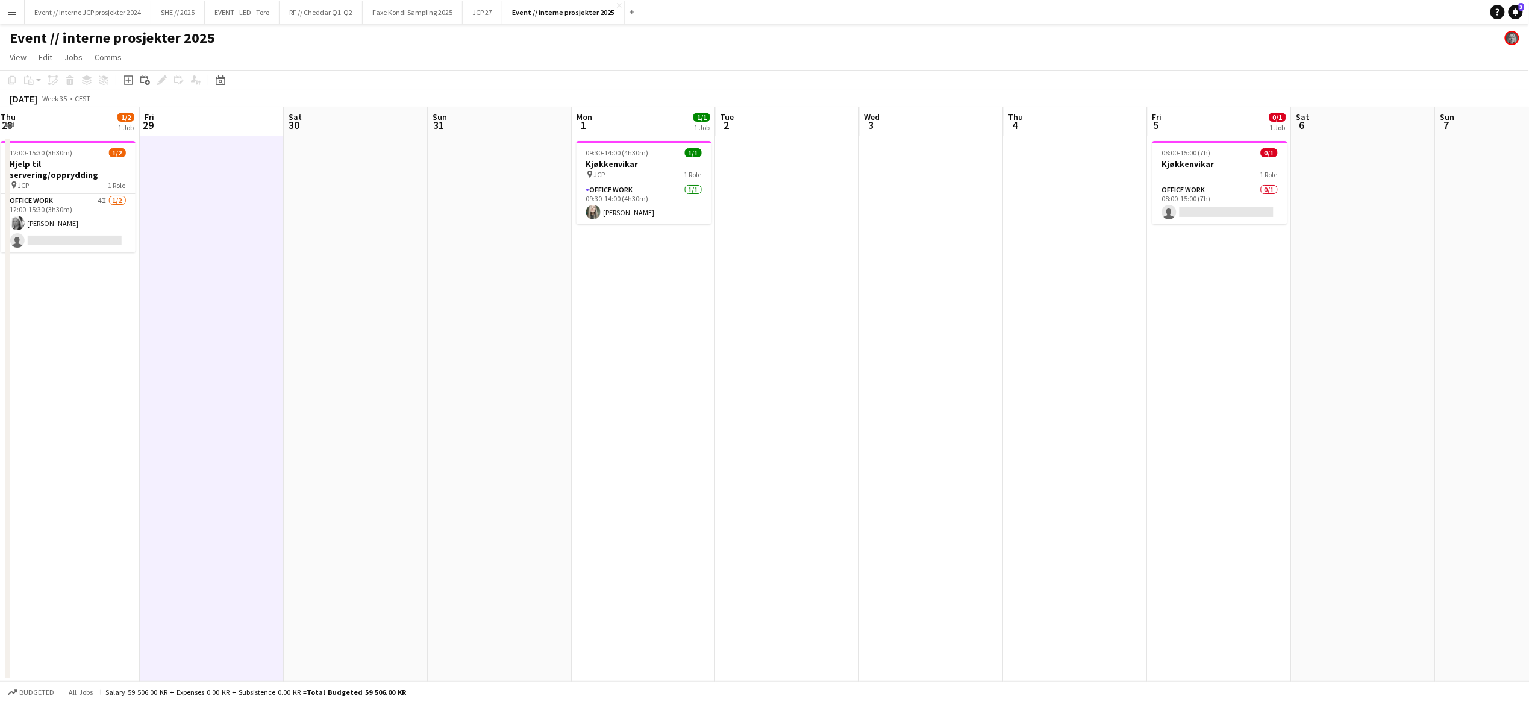
drag, startPoint x: 853, startPoint y: 334, endPoint x: 1323, endPoint y: 360, distance: 470.0
click at [1260, 358] on app-calendar-viewport "Mon 25 1/1 1 Job Tue 26 Wed 27 Thu 28 1/2 1 Job Fri 29 Sat 30 Sun 31 Mon 1 1/1 …" at bounding box center [764, 394] width 1529 height 574
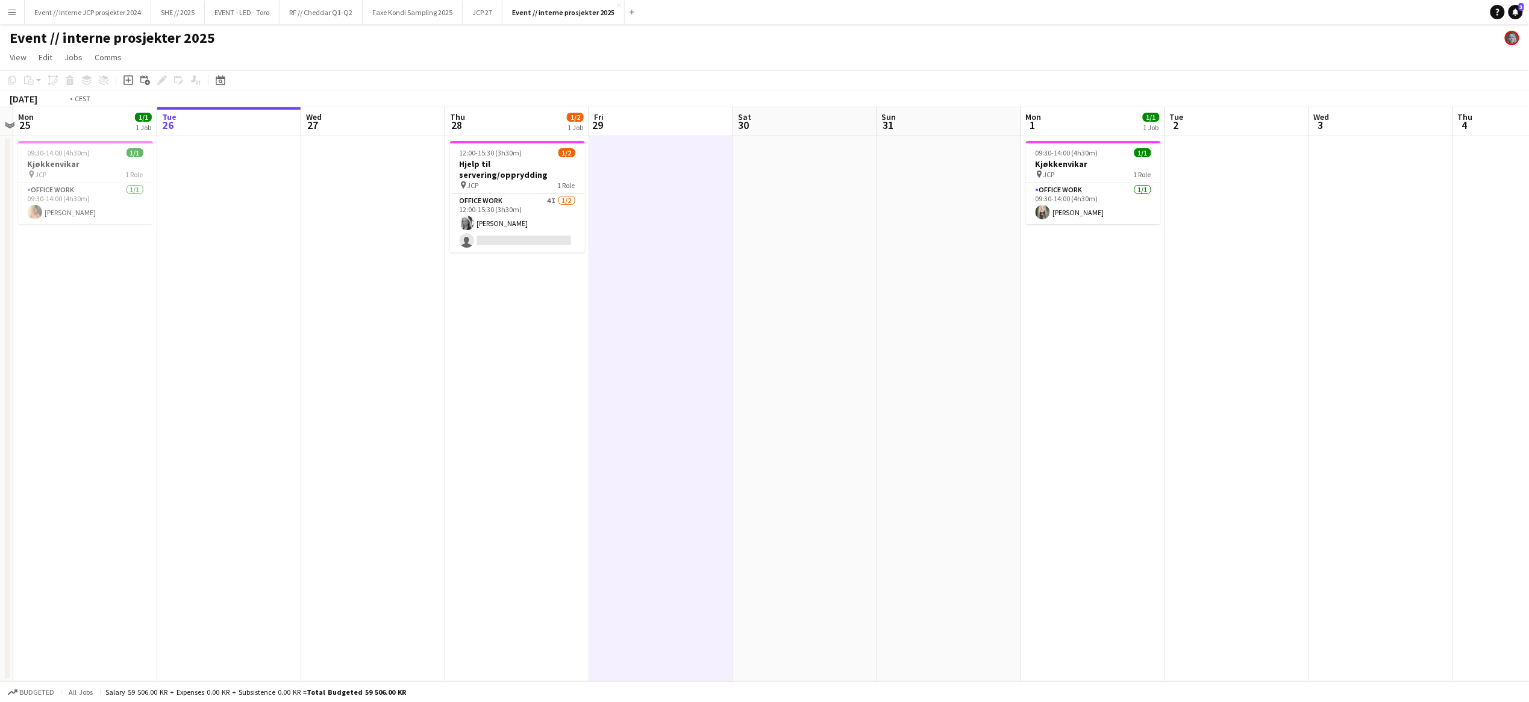
drag, startPoint x: 626, startPoint y: 340, endPoint x: 991, endPoint y: 350, distance: 364.5
click at [991, 350] on app-calendar-viewport "Sat 23 Sun 24 Mon 25 1/1 1 Job Tue 26 Wed 27 Thu 28 1/2 1 Job Fri 29 Sat 30 Sun…" at bounding box center [764, 394] width 1529 height 574
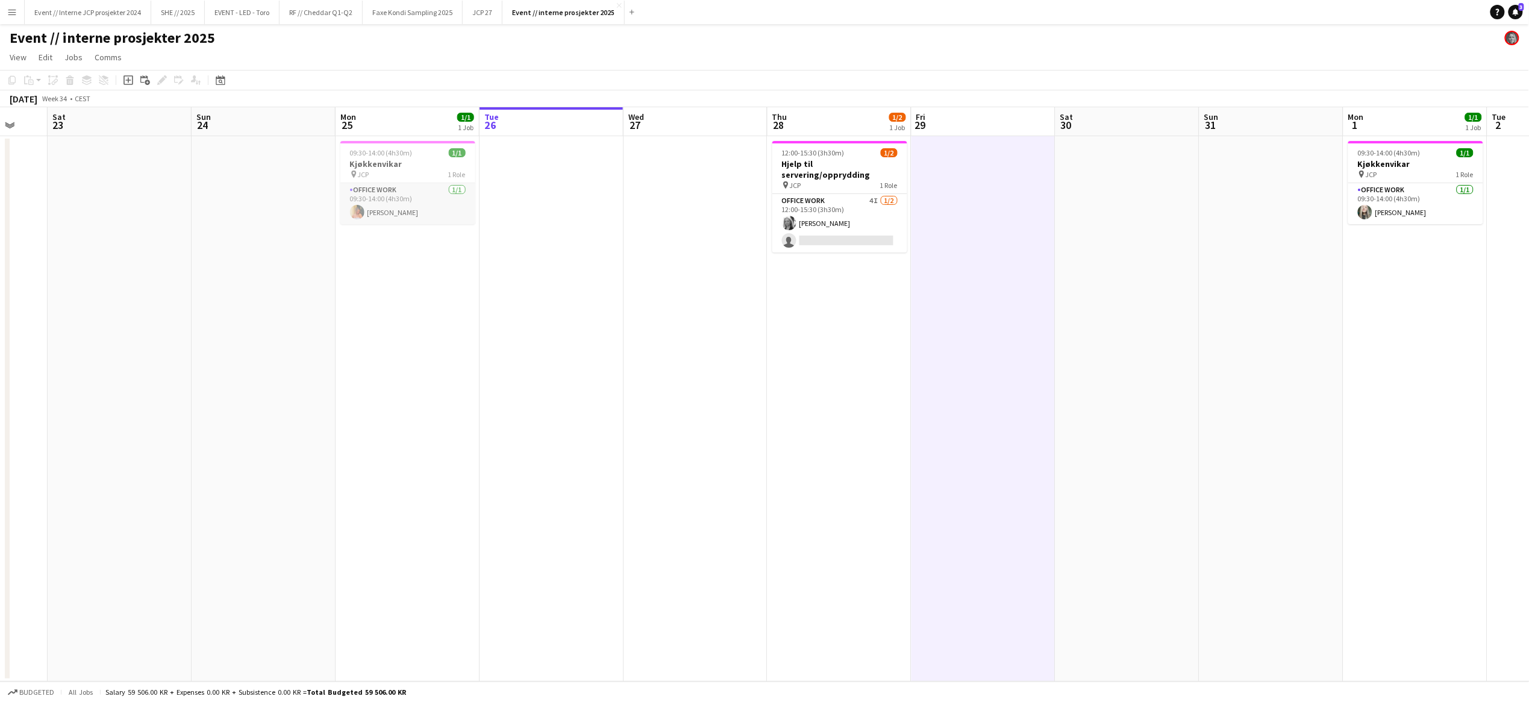
click at [398, 199] on app-card-role "Office work [DATE] 09:30-14:00 (4h30m) [PERSON_NAME]" at bounding box center [407, 203] width 135 height 41
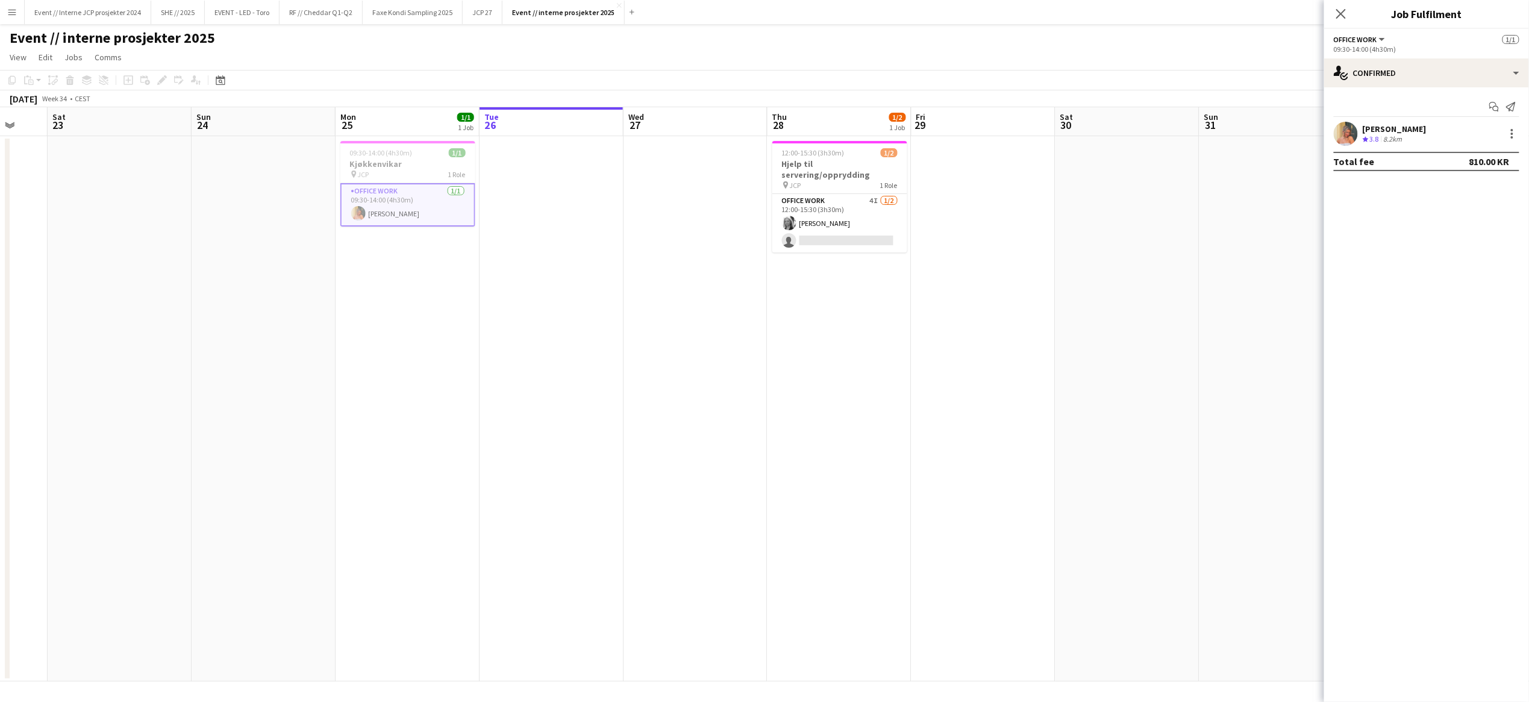
click at [533, 331] on app-date-cell at bounding box center [551, 408] width 144 height 545
